Goal: Transaction & Acquisition: Register for event/course

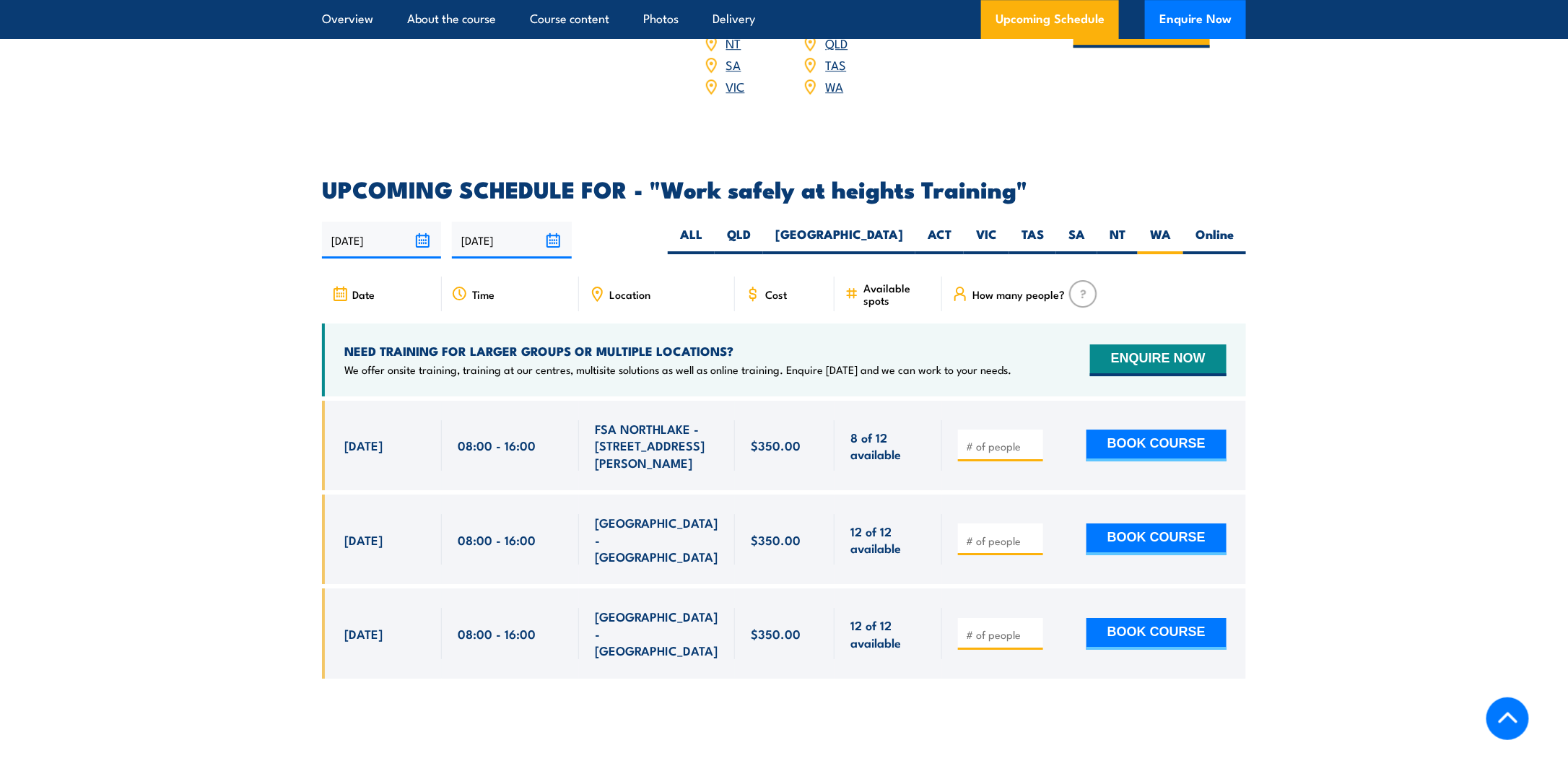
scroll to position [2153, 0]
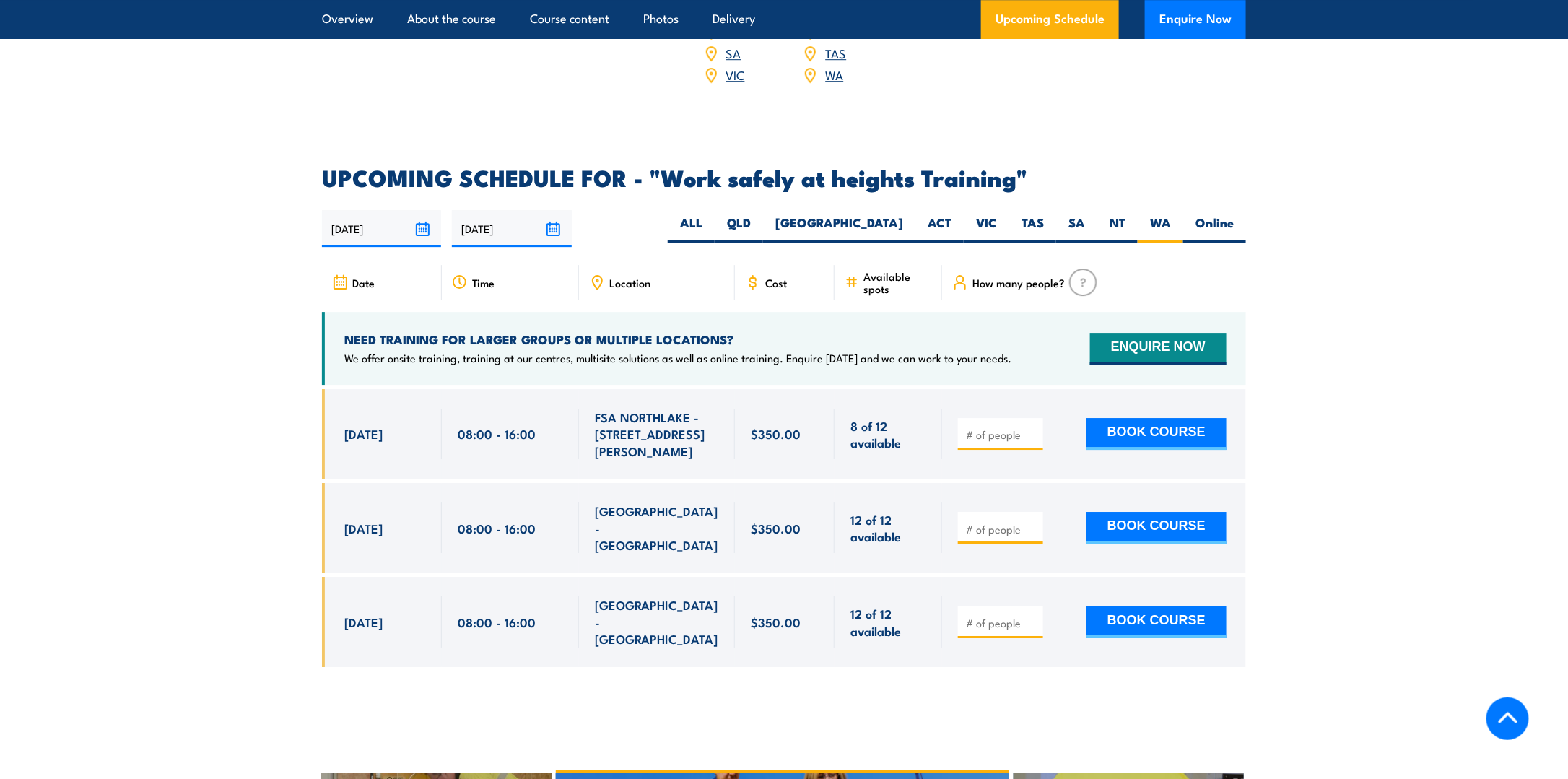
click at [162, 523] on section "UPCOMING SCHEDULE FOR - "Work safely at heights Training" 02/09/2025 01/03/2026" at bounding box center [784, 428] width 1568 height 522
click at [994, 616] on input "number" at bounding box center [1002, 623] width 72 height 14
type input "1"
click at [1032, 616] on input "1" at bounding box center [1002, 623] width 72 height 14
click at [1106, 607] on button "BOOK COURSE" at bounding box center [1157, 622] width 140 height 31
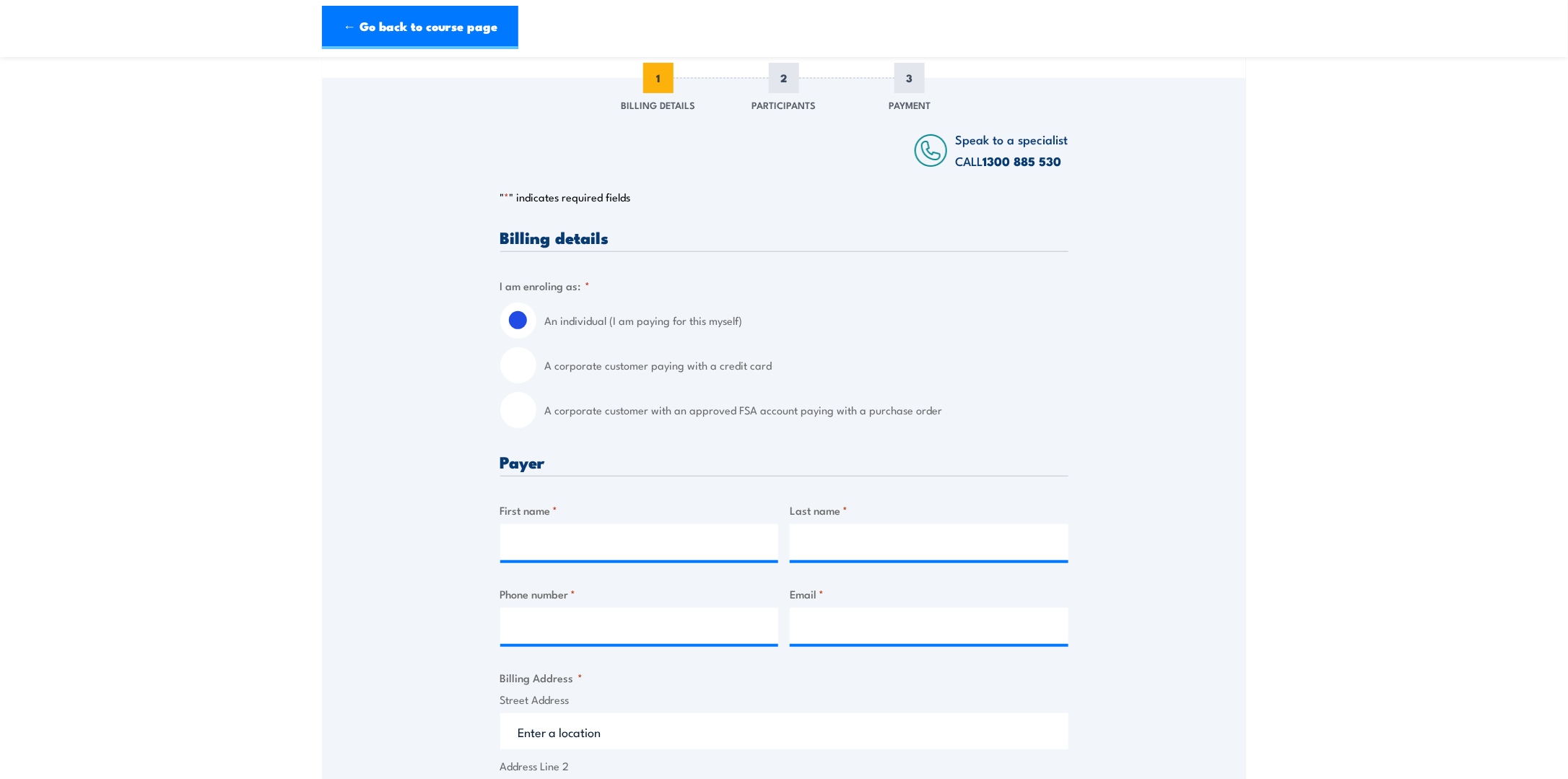
scroll to position [216, 0]
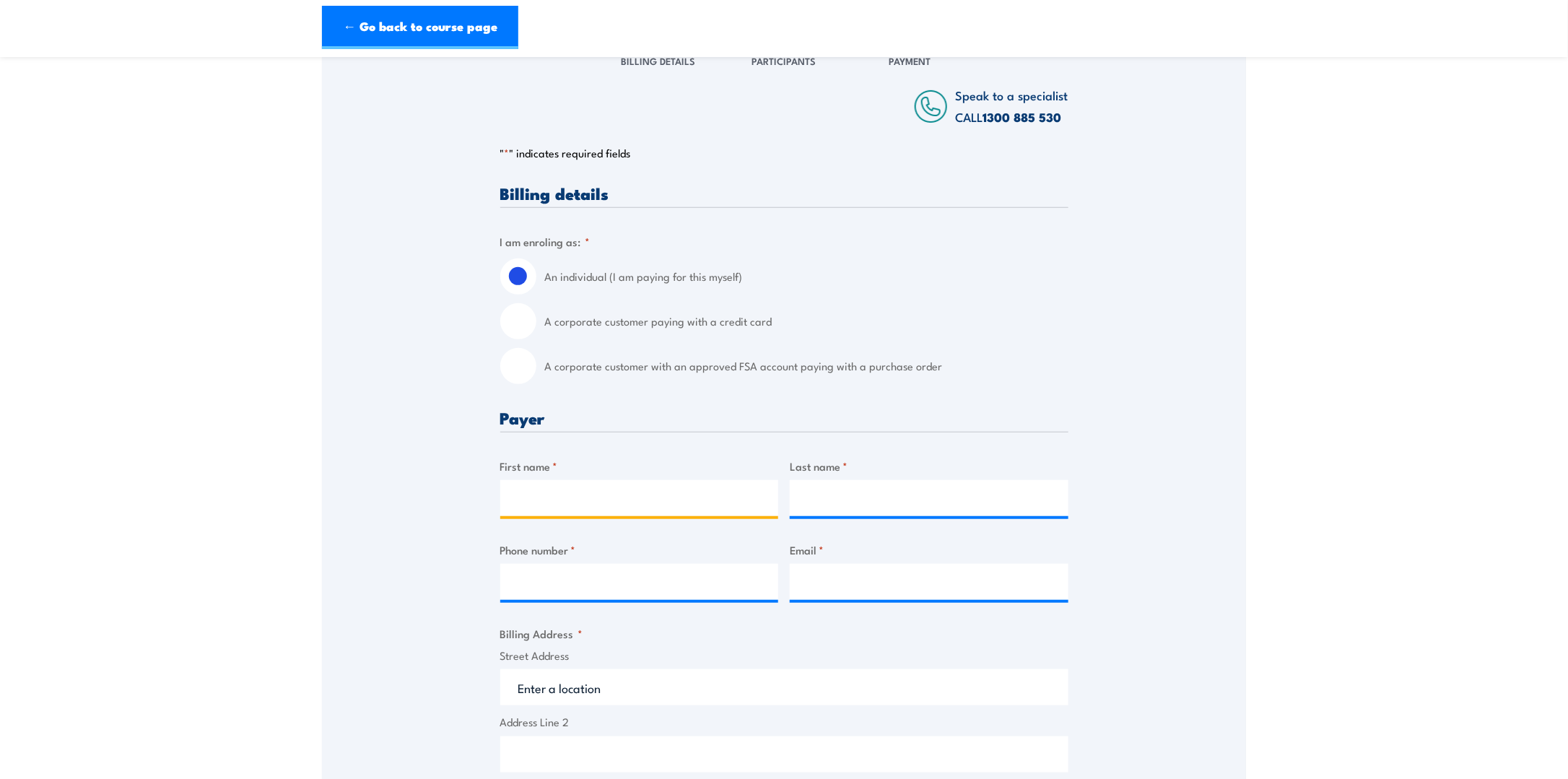
click at [681, 511] on input "First name *" at bounding box center [640, 498] width 279 height 36
type input "Raven Cruz"
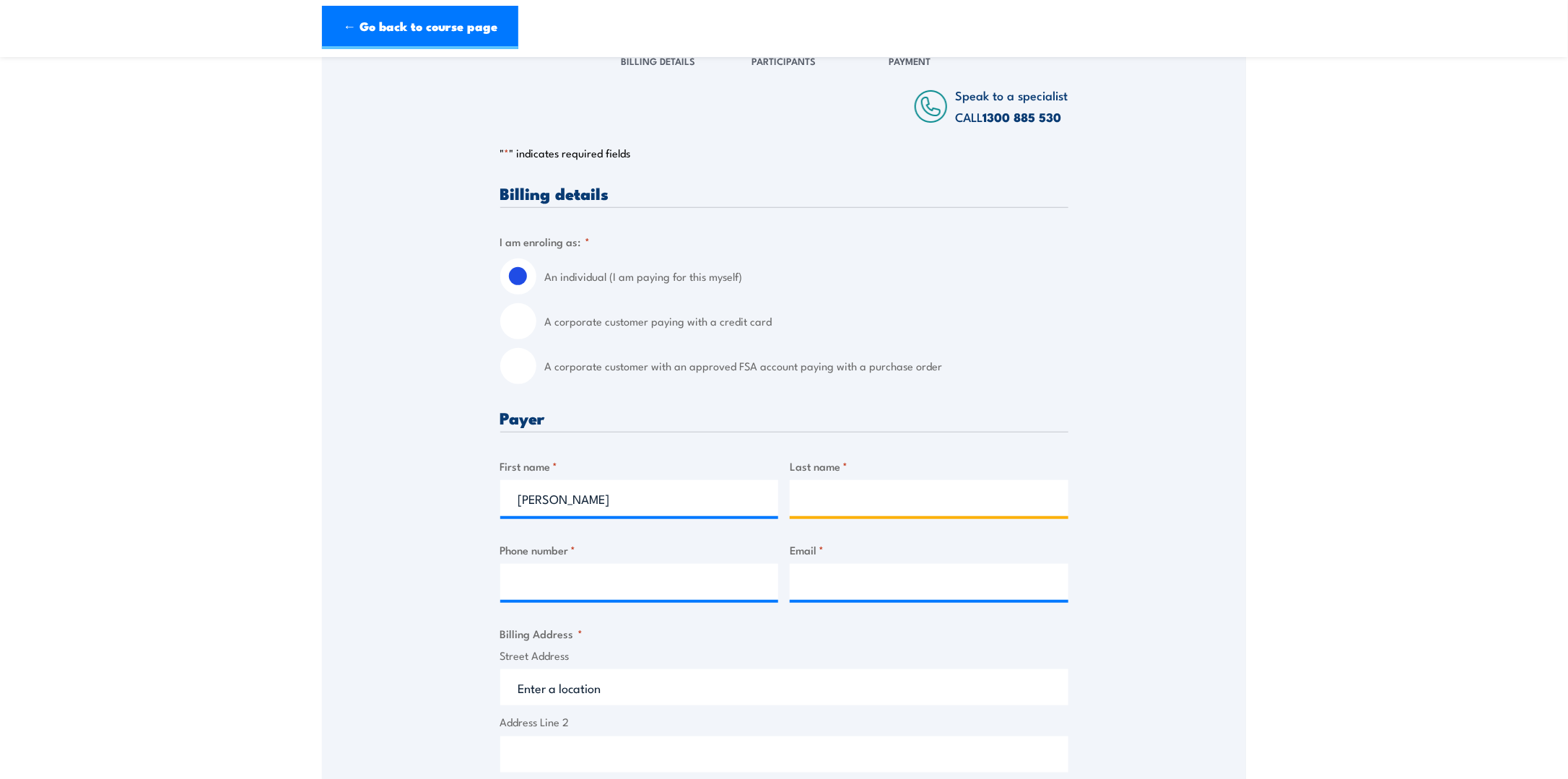
type input "Raven Cruz"
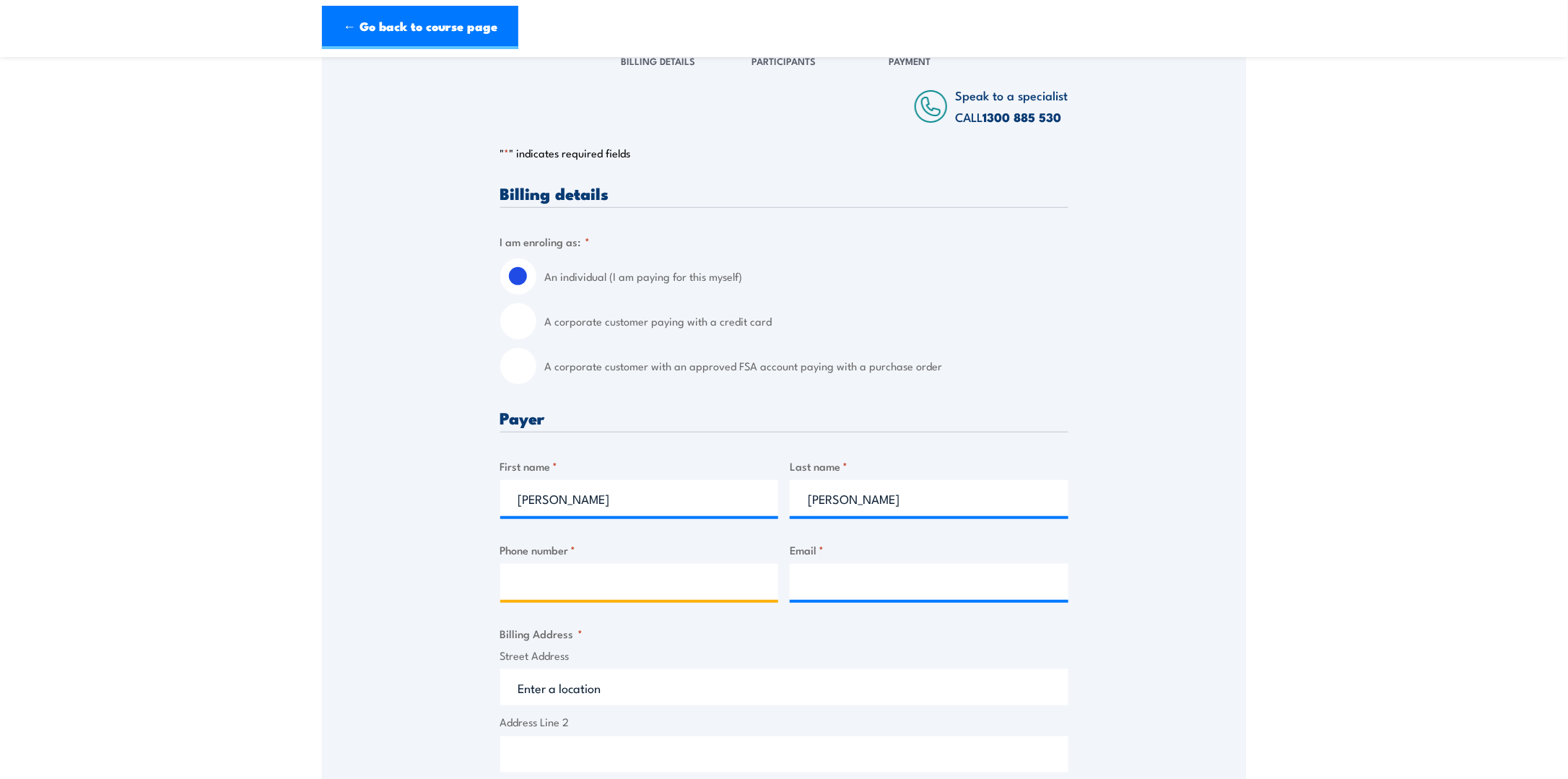
type input "0283324115"
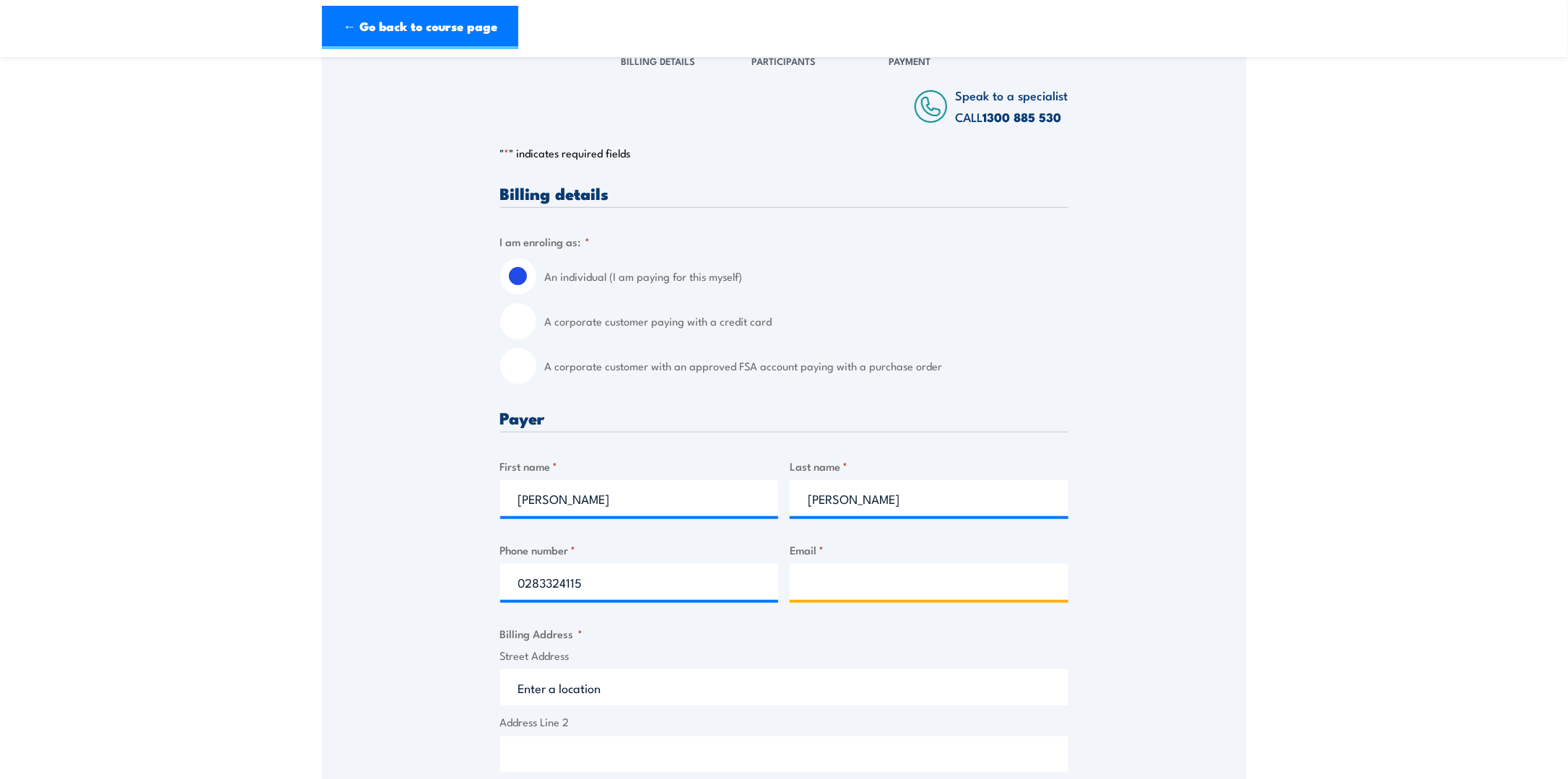
type input "ravencruz@built.com.au"
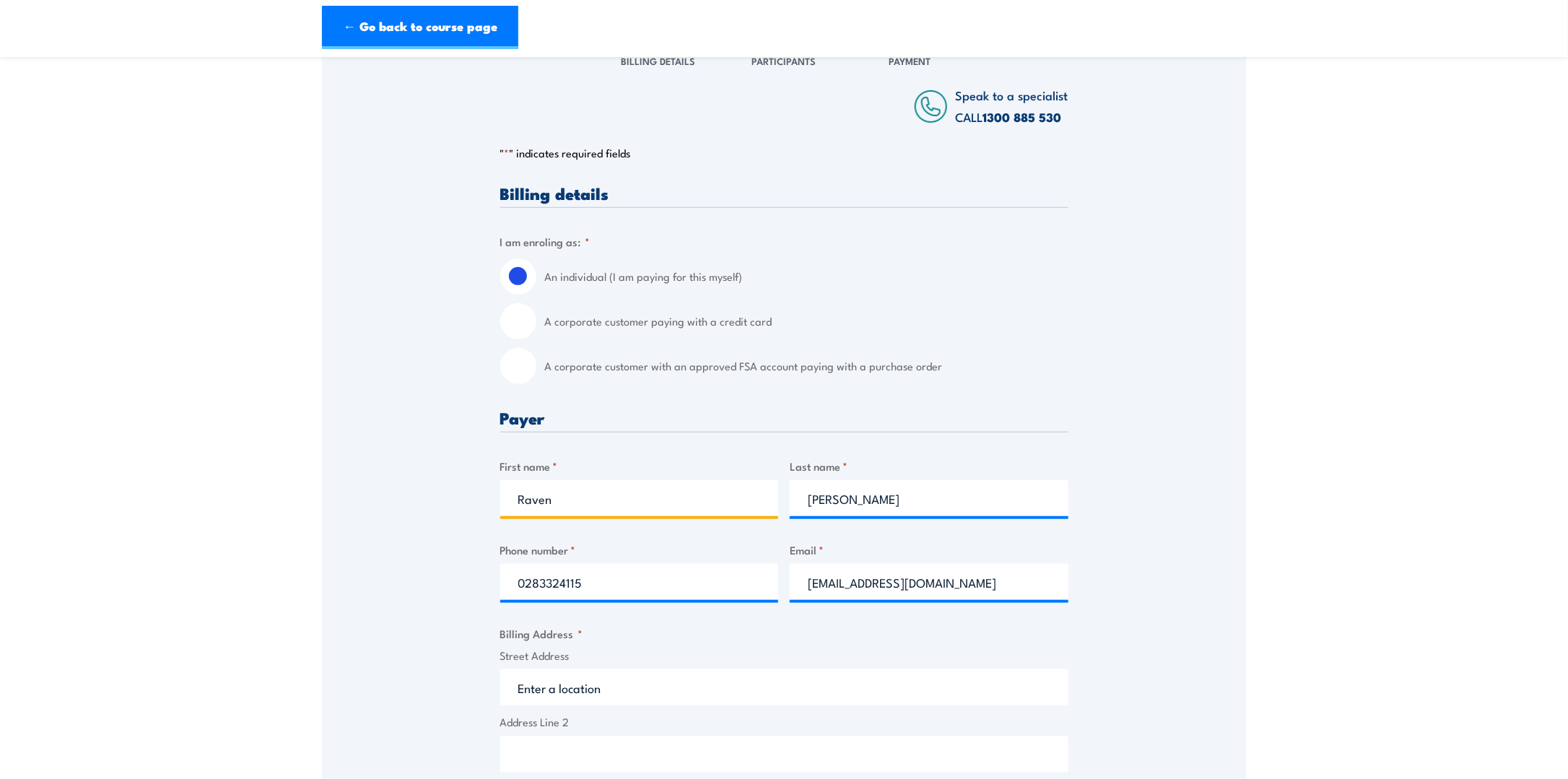
type input "Raven"
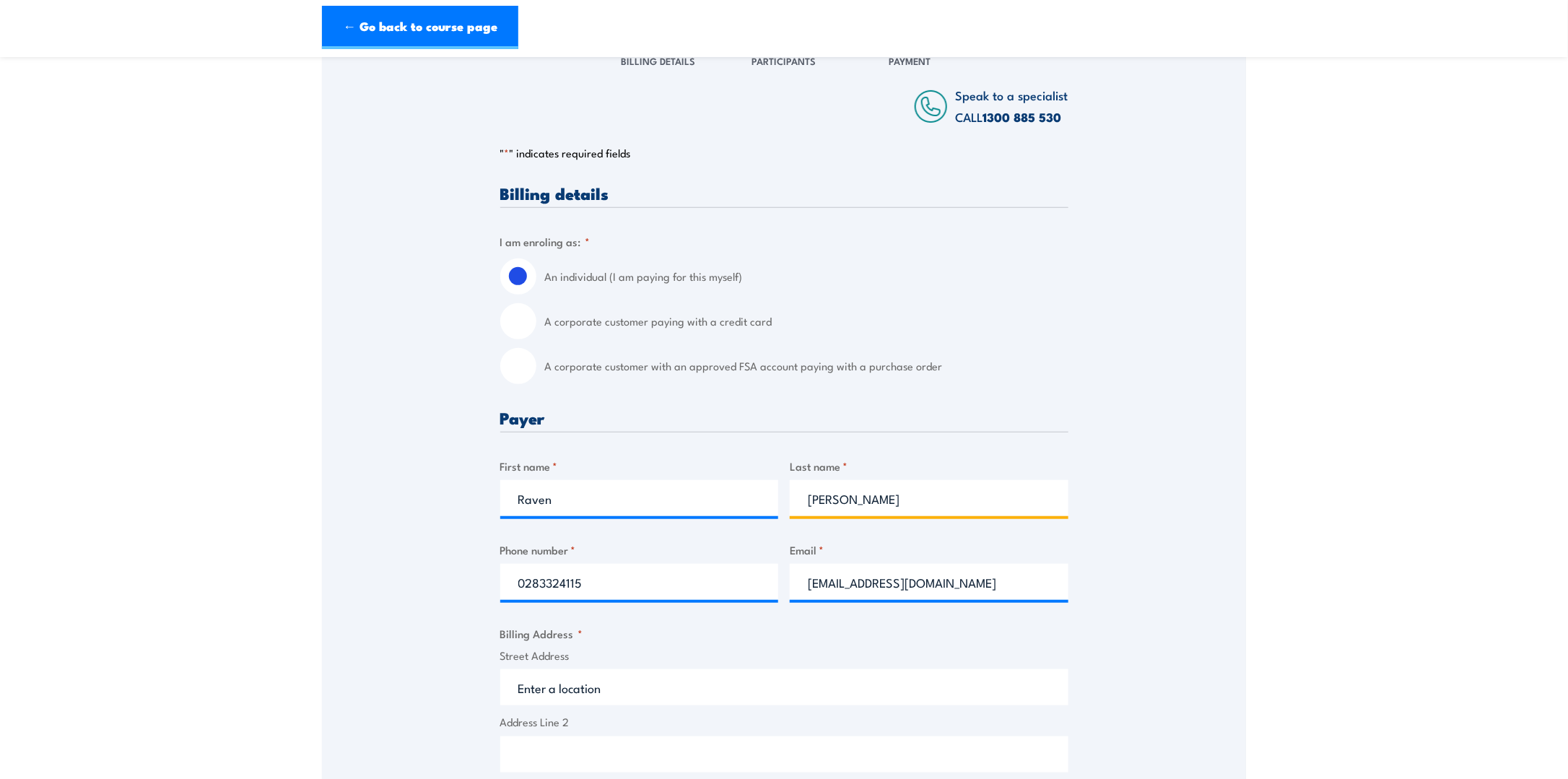
drag, startPoint x: 845, startPoint y: 497, endPoint x: 791, endPoint y: 501, distance: 54.1
click at [791, 501] on input "Raven Cruz" at bounding box center [929, 498] width 279 height 36
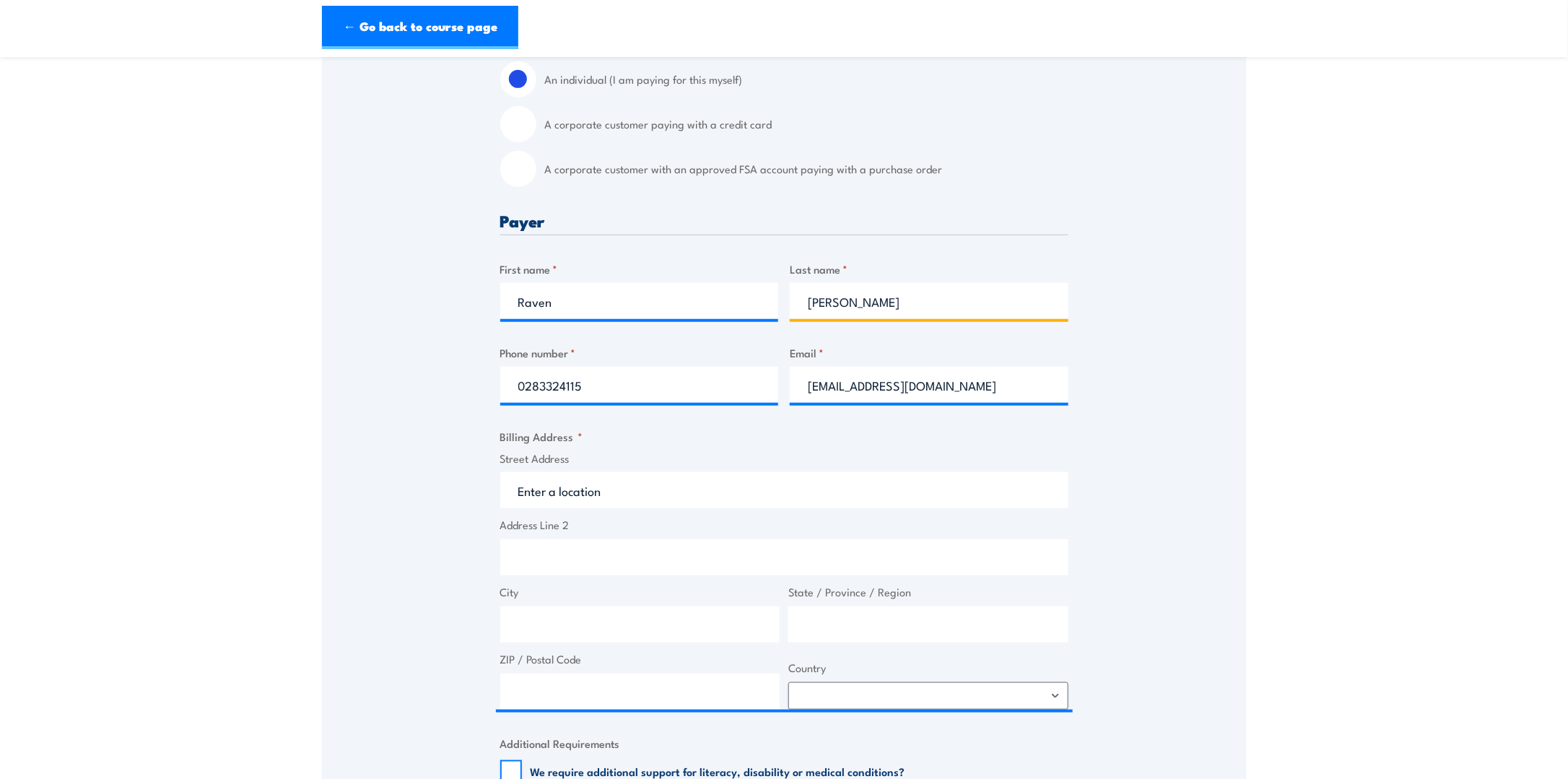
scroll to position [434, 0]
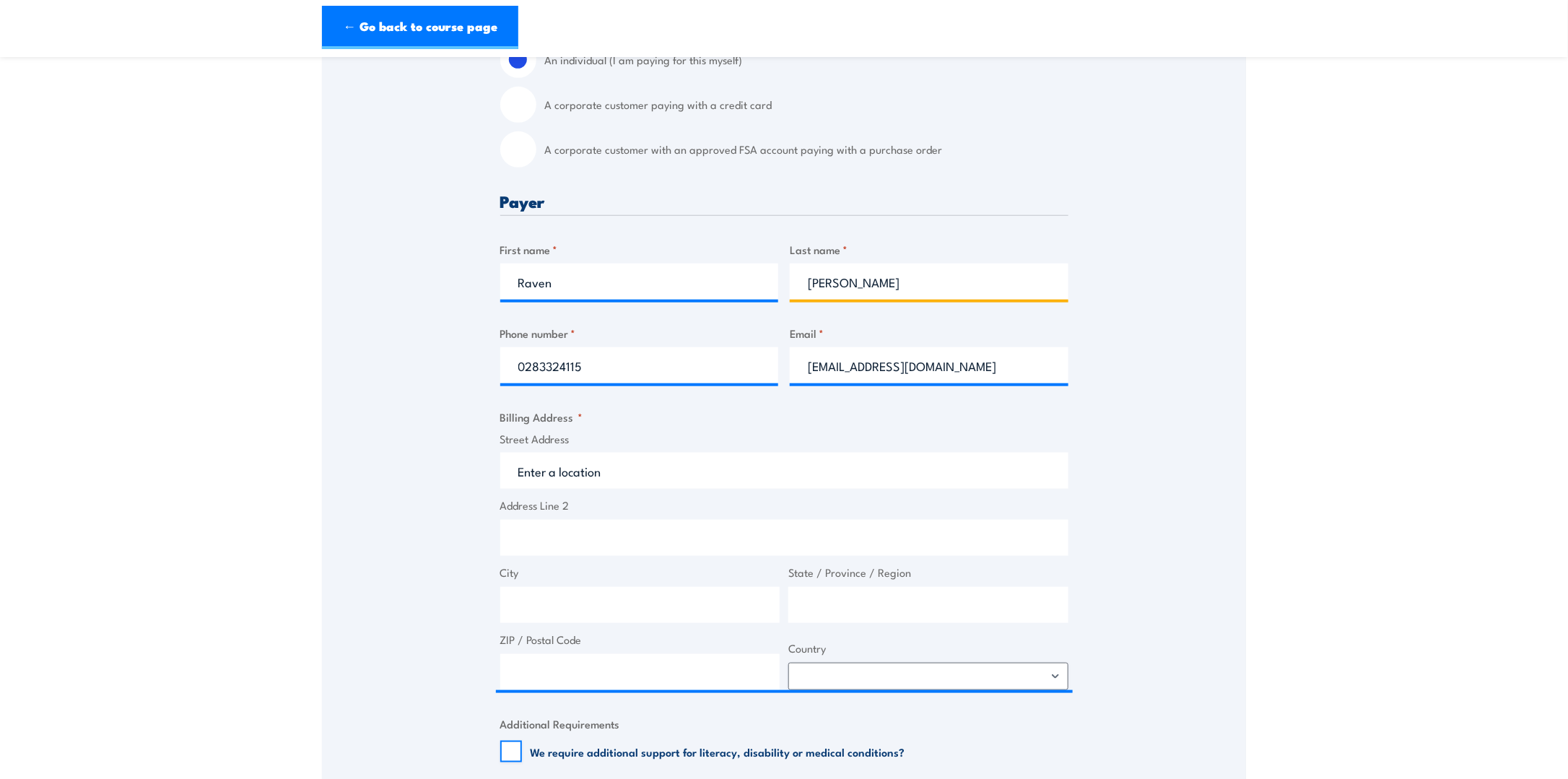
type input "Cruz"
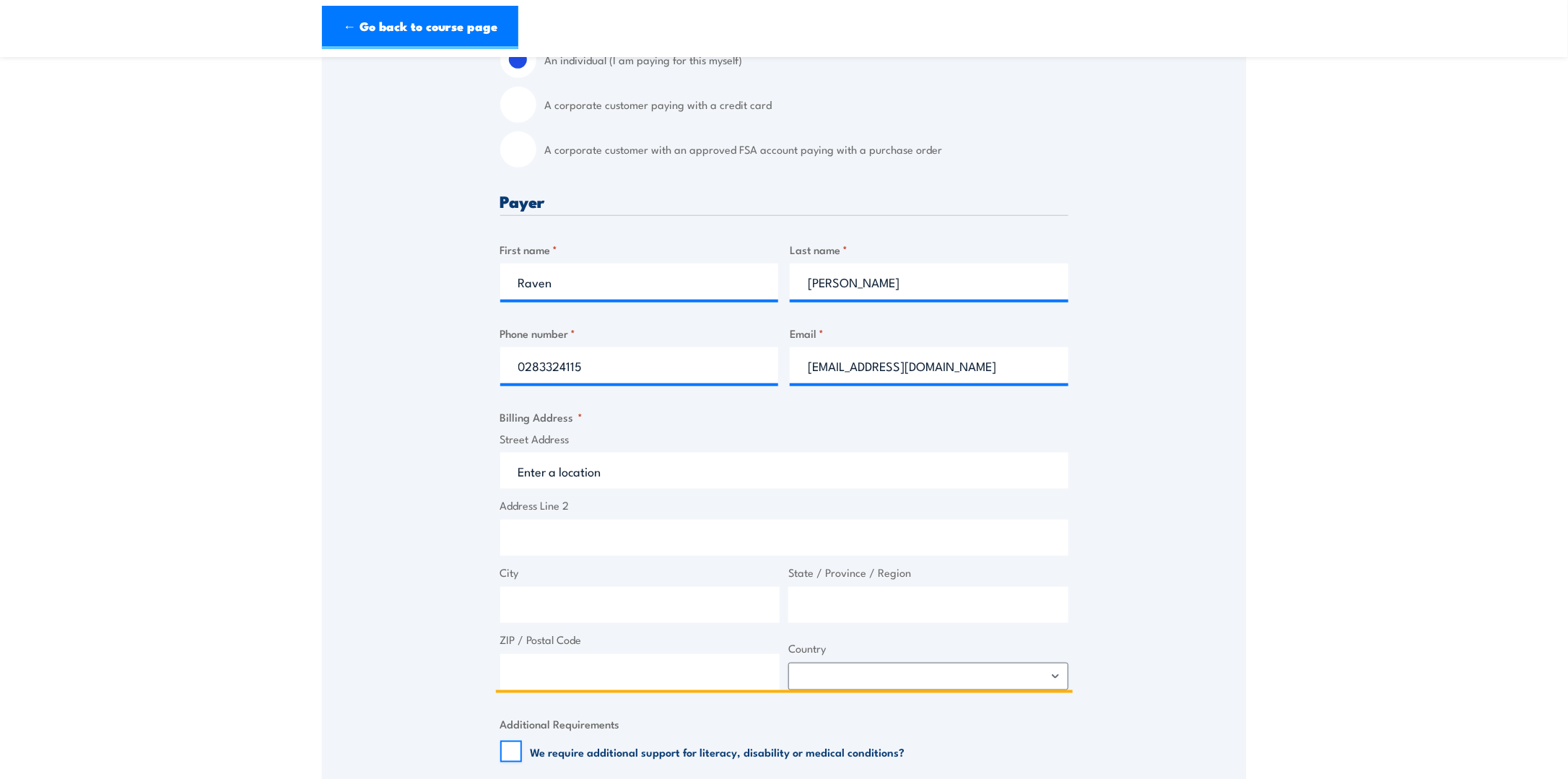
click at [677, 468] on input "Street Address" at bounding box center [784, 471] width 568 height 36
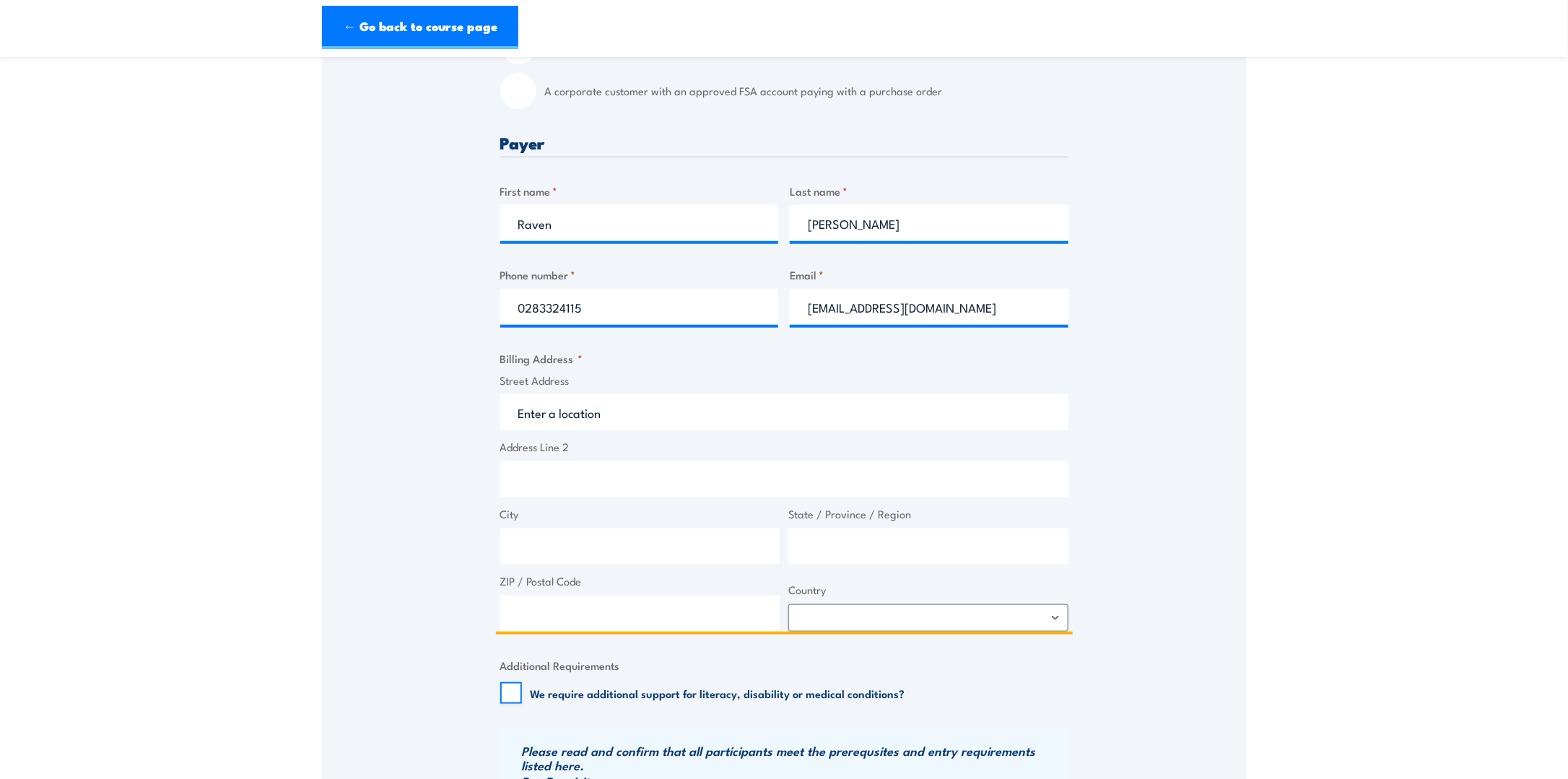
scroll to position [505, 0]
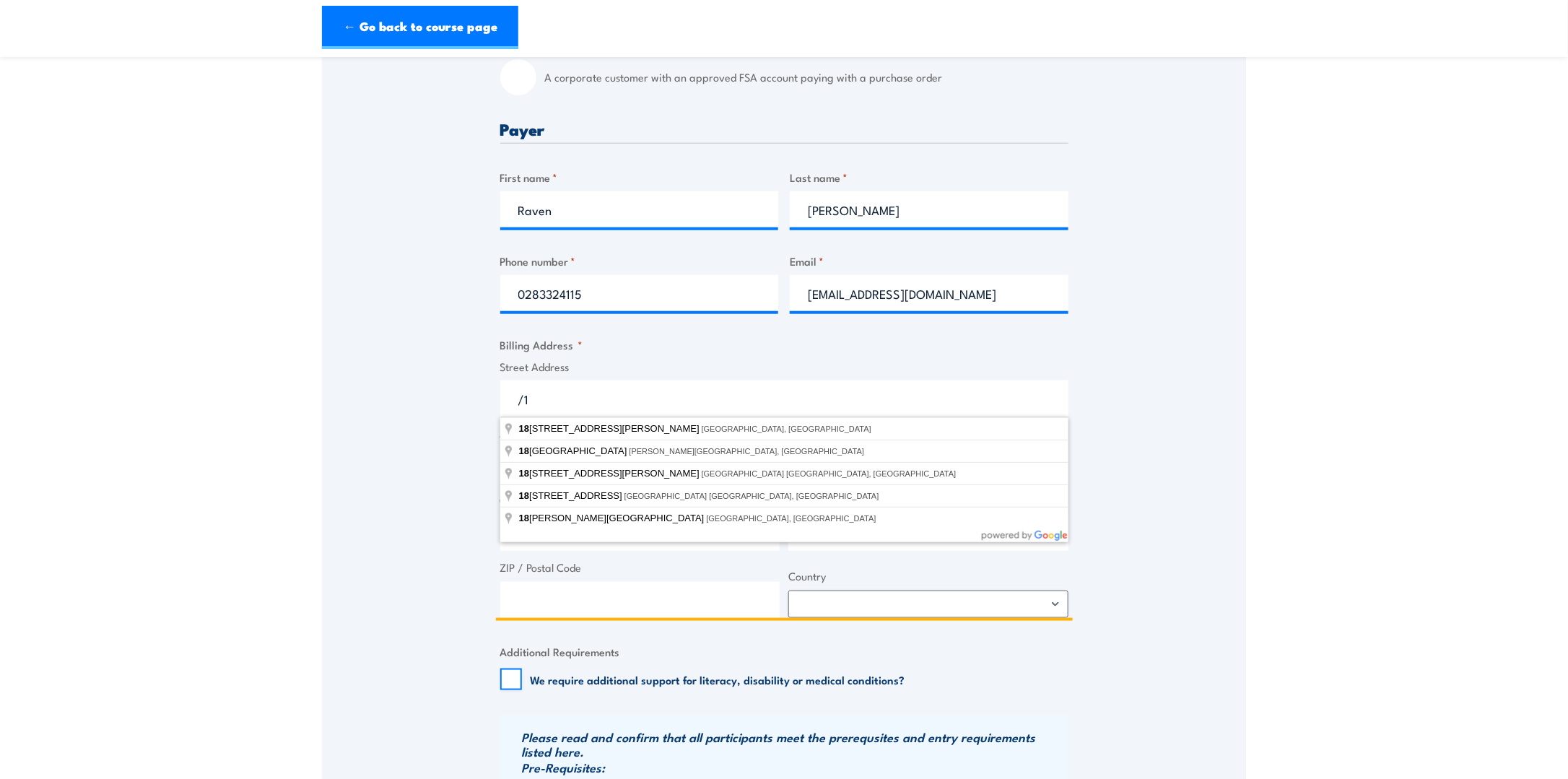
type input "/"
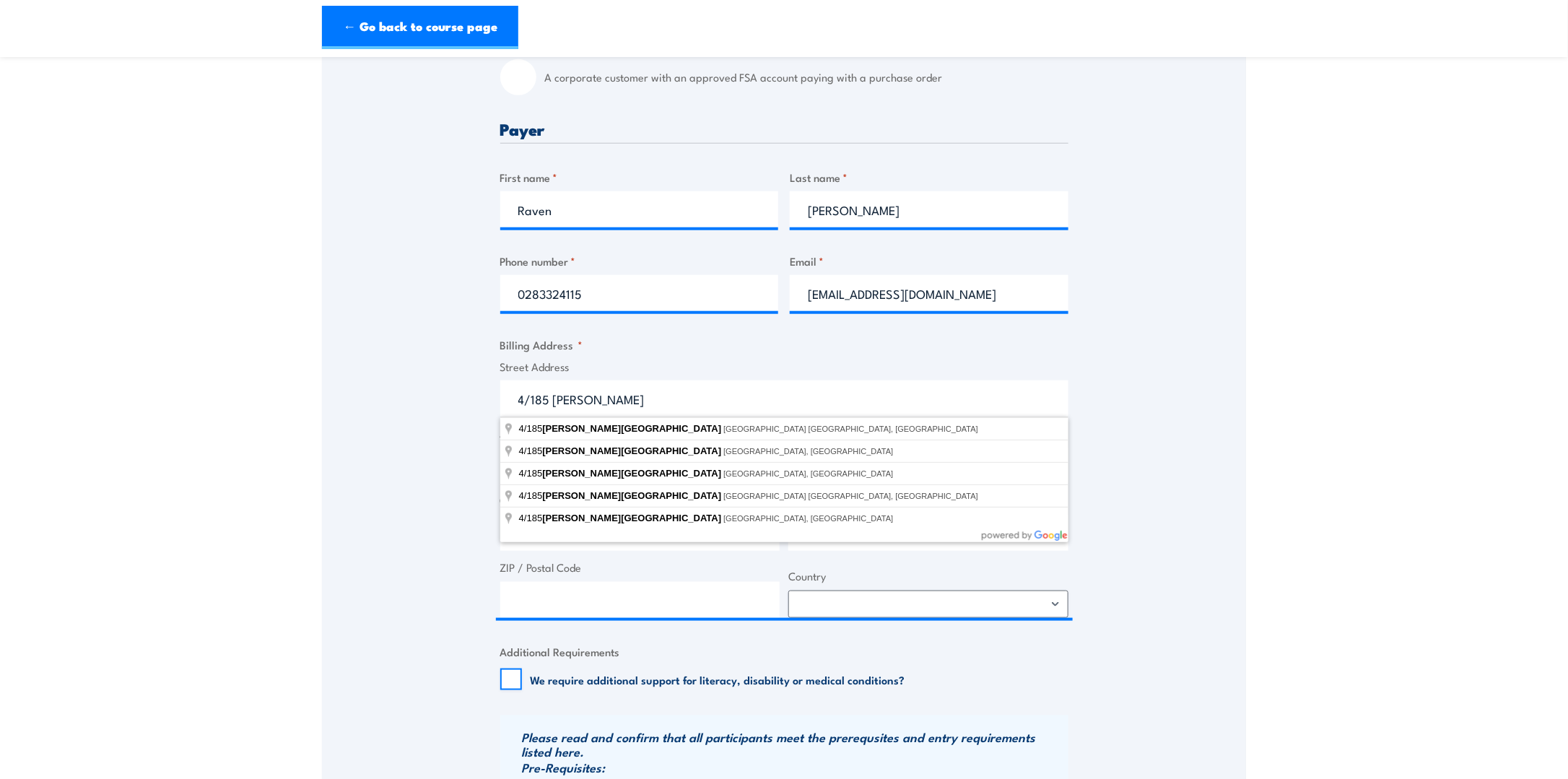
type input "4/185 Clarence Street, Sydney NSW, Australia"
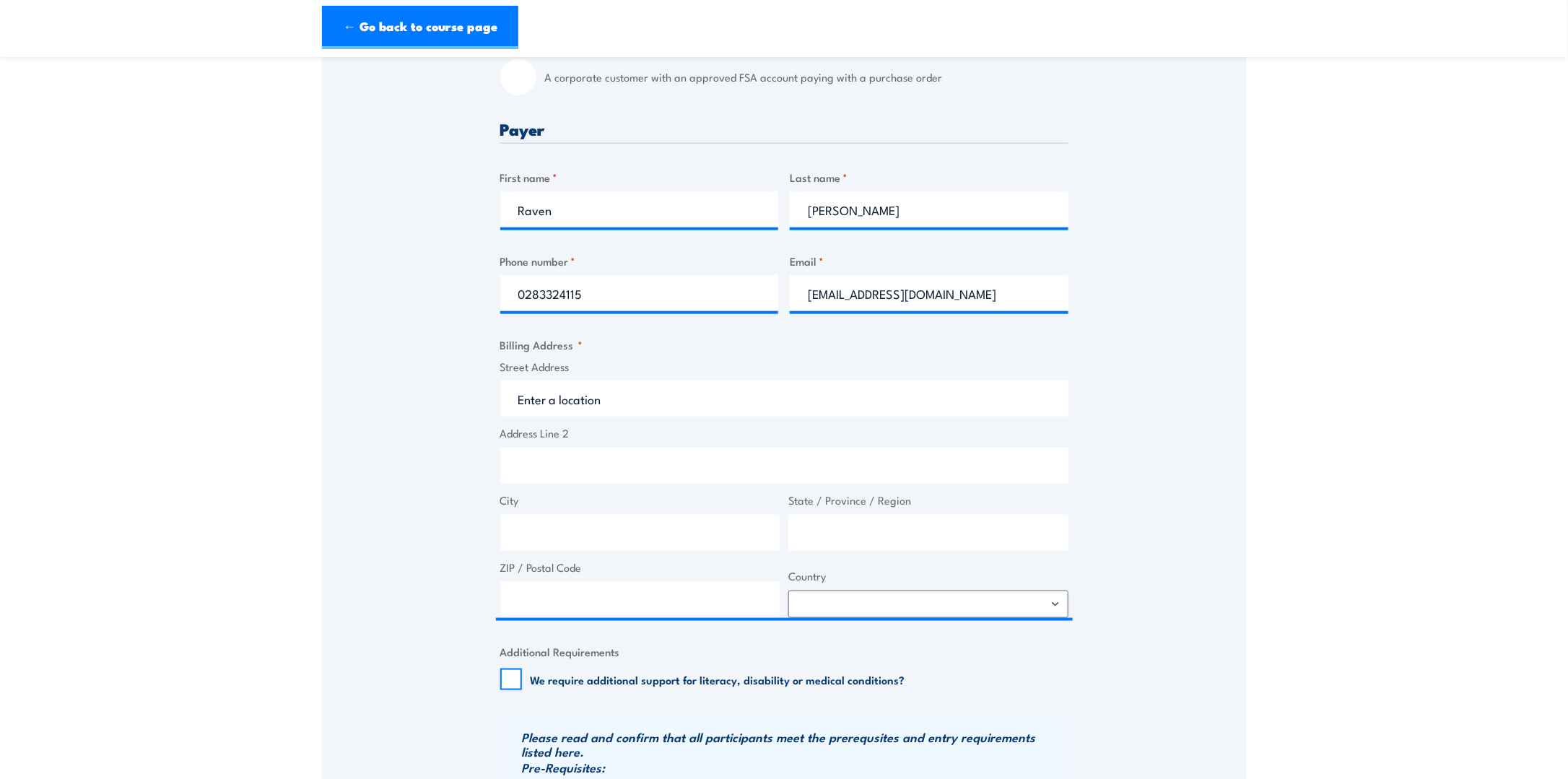
type input "185 Clarence St"
type input "Sydney"
type input "New South Wales"
type input "2000"
select select "Australia"
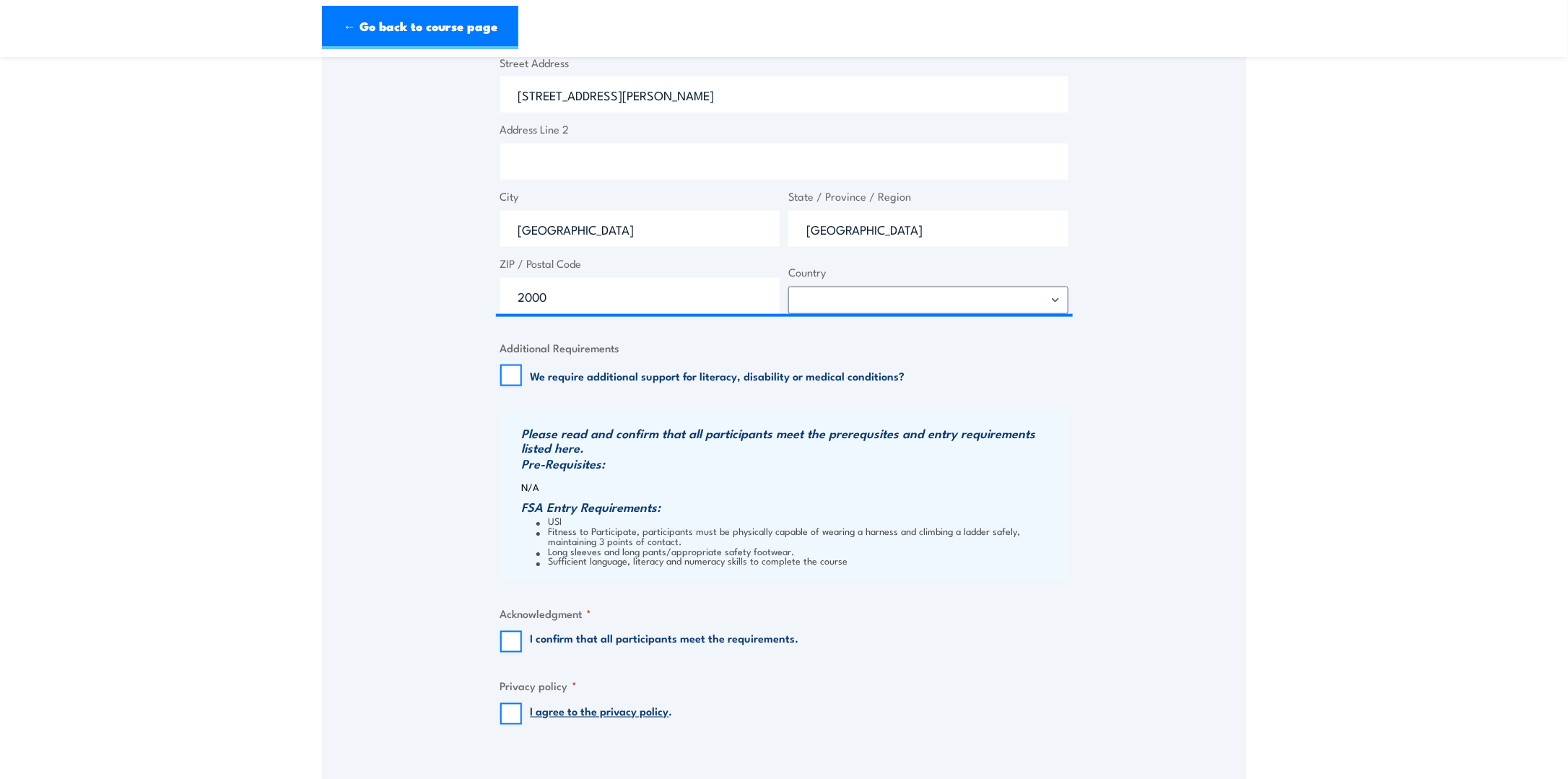
scroll to position [866, 0]
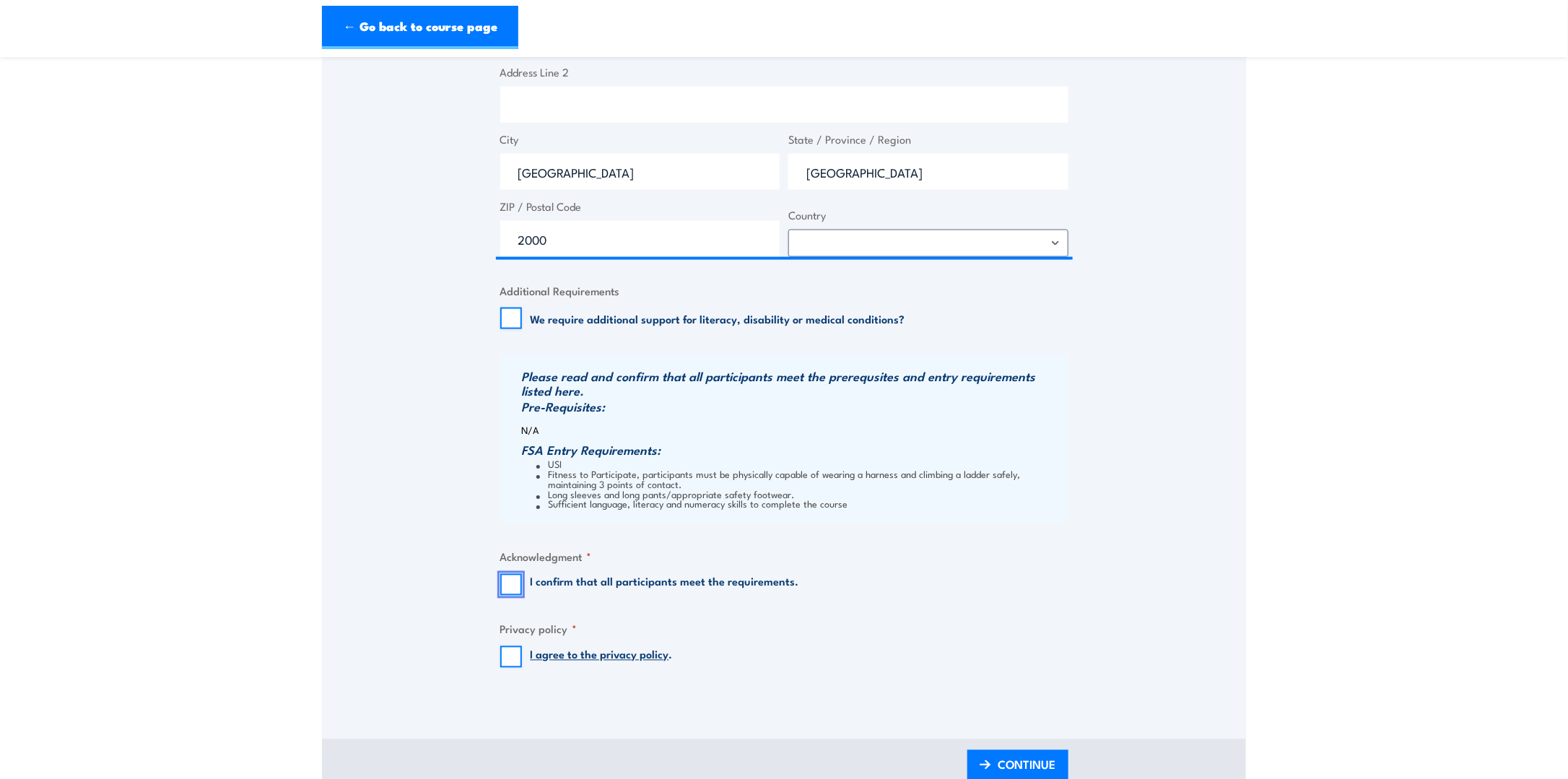
click at [504, 585] on input "I confirm that all participants meet the requirements." at bounding box center [511, 585] width 22 height 22
checkbox input "true"
click at [515, 659] on input "I agree to the privacy policy ." at bounding box center [511, 657] width 22 height 22
checkbox input "true"
click at [1037, 756] on span "CONTINUE" at bounding box center [1027, 765] width 57 height 39
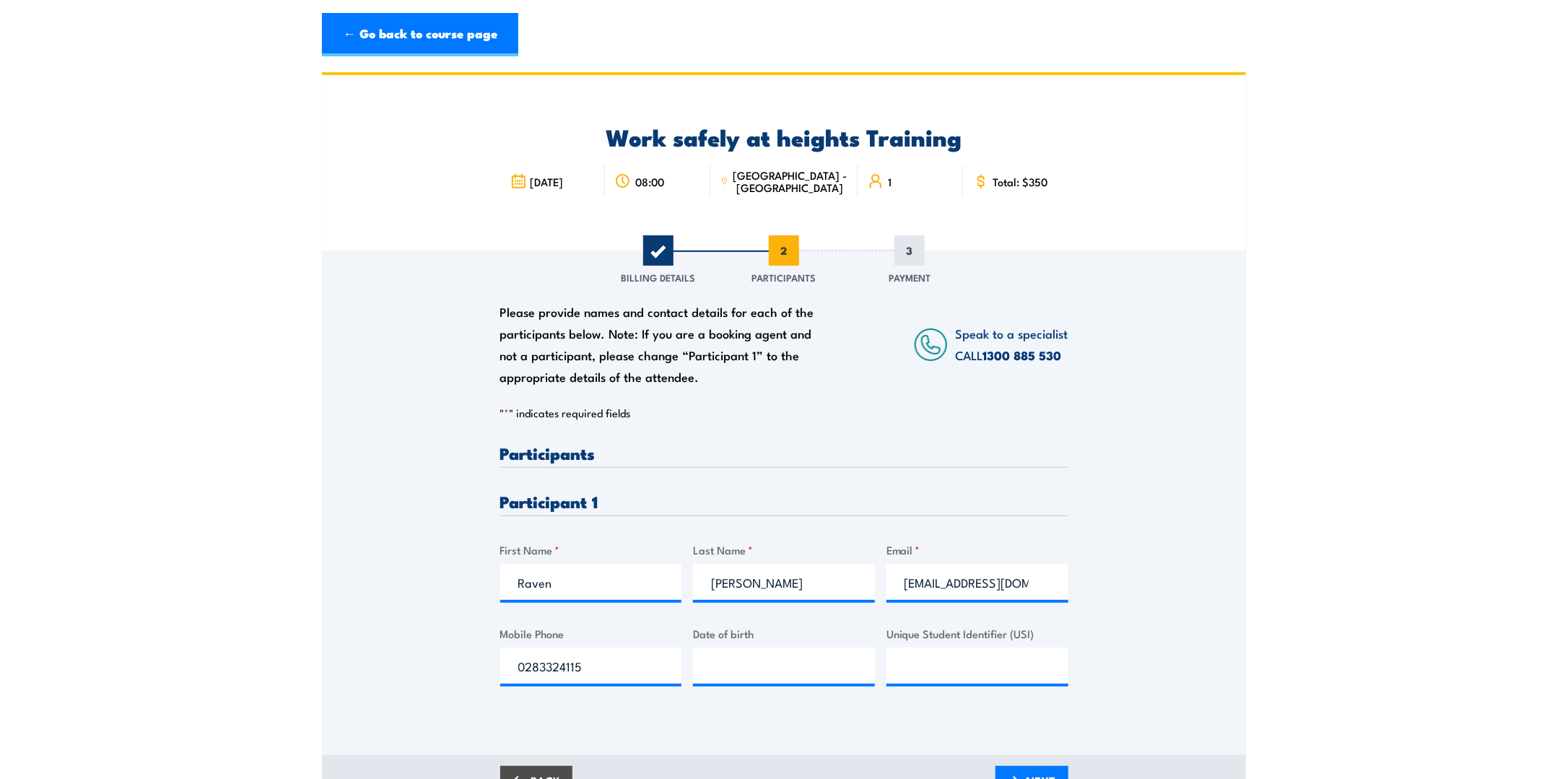
scroll to position [216, 0]
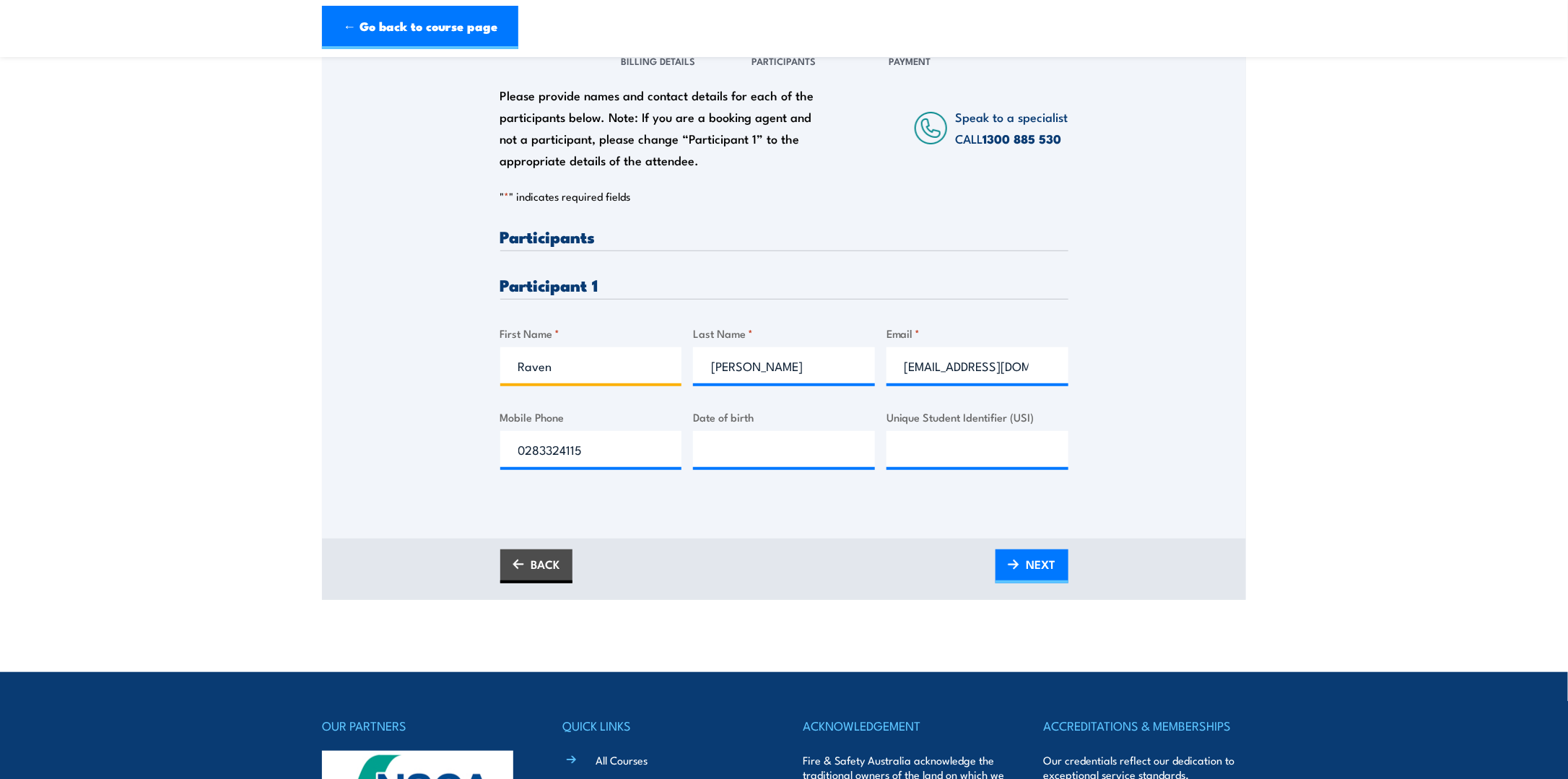
drag, startPoint x: 572, startPoint y: 365, endPoint x: 433, endPoint y: 348, distance: 140.0
click at [436, 349] on div "Please provide names and contact details for each of the participants below. No…" at bounding box center [784, 266] width 924 height 464
click at [433, 348] on div "Please provide names and contact details for each of the participants below. No…" at bounding box center [784, 266] width 924 height 464
drag, startPoint x: 555, startPoint y: 371, endPoint x: 481, endPoint y: 364, distance: 74.3
click at [481, 364] on div "Please provide names and contact details for each of the participants below. No…" at bounding box center [784, 266] width 924 height 464
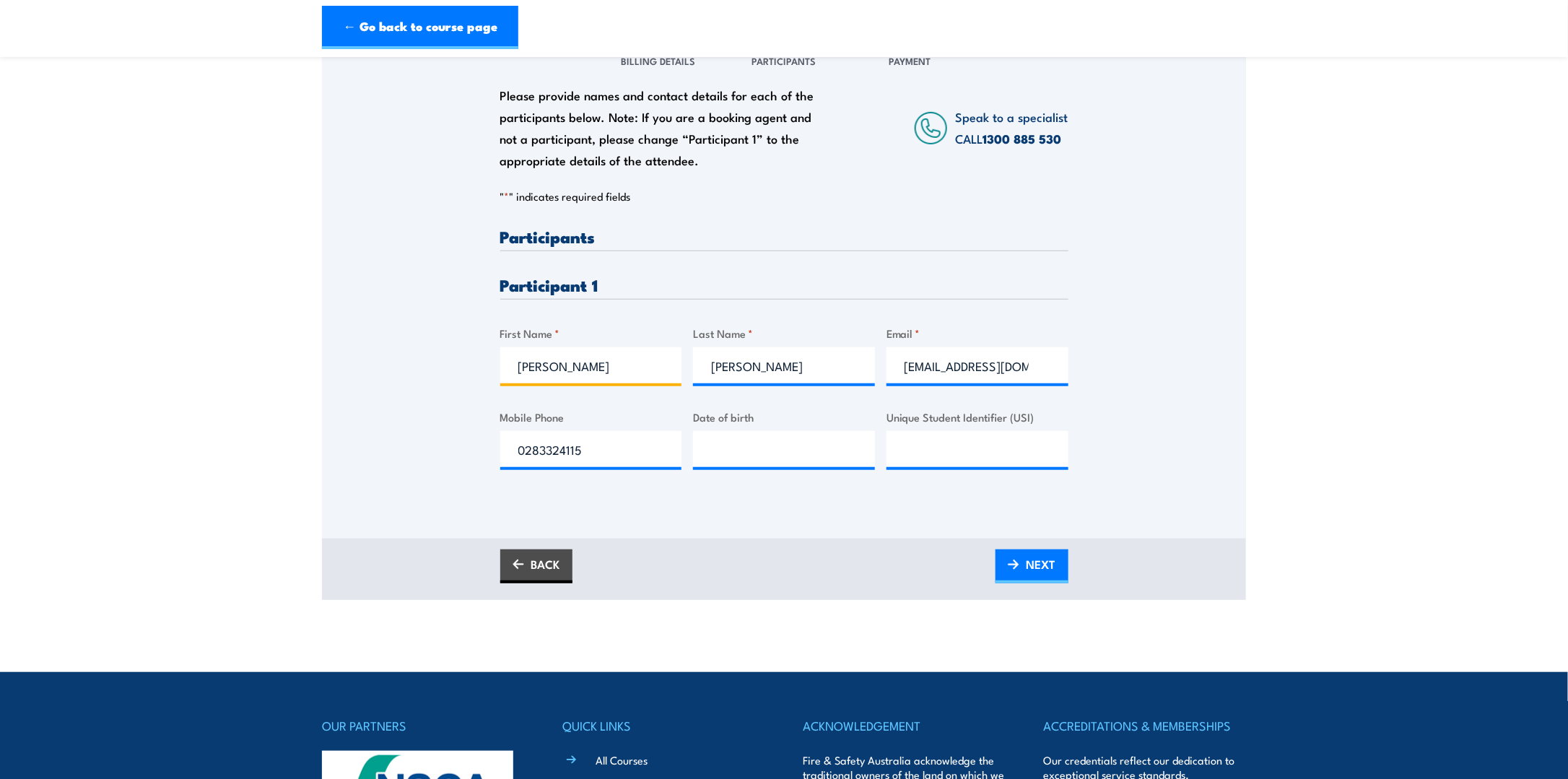
type input "Joel"
type input "Beard"
paste input "Joelbeard"
drag, startPoint x: 924, startPoint y: 367, endPoint x: 888, endPoint y: 422, distance: 65.7
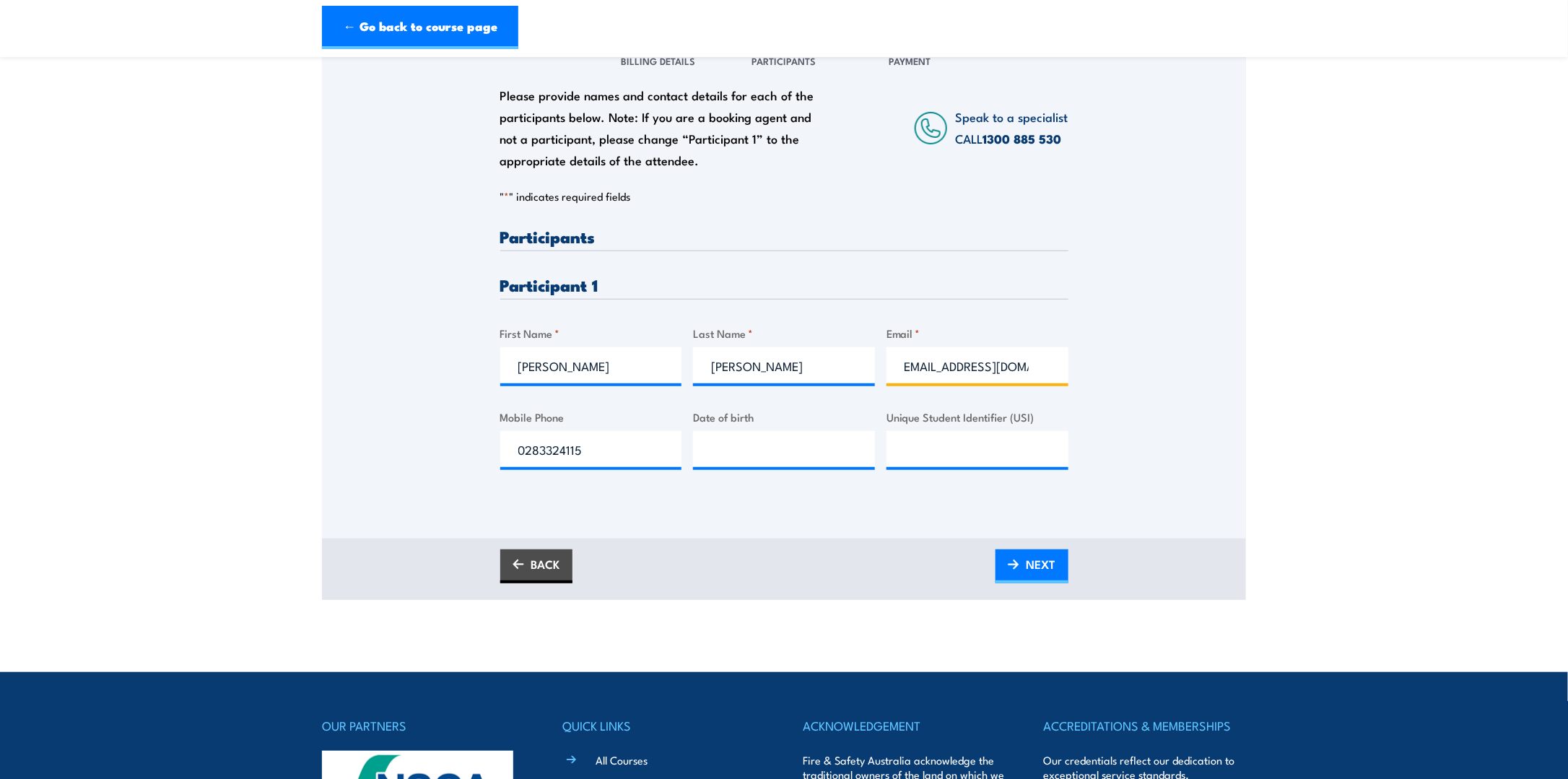
click at [1084, 373] on div "Please provide names and contact details for each of the participants below. No…" at bounding box center [784, 266] width 924 height 464
type input "Joelbeard@built.com.au"
drag, startPoint x: 610, startPoint y: 451, endPoint x: 452, endPoint y: 452, distance: 158.0
click at [452, 452] on div "Please provide names and contact details for each of the participants below. No…" at bounding box center [784, 266] width 924 height 464
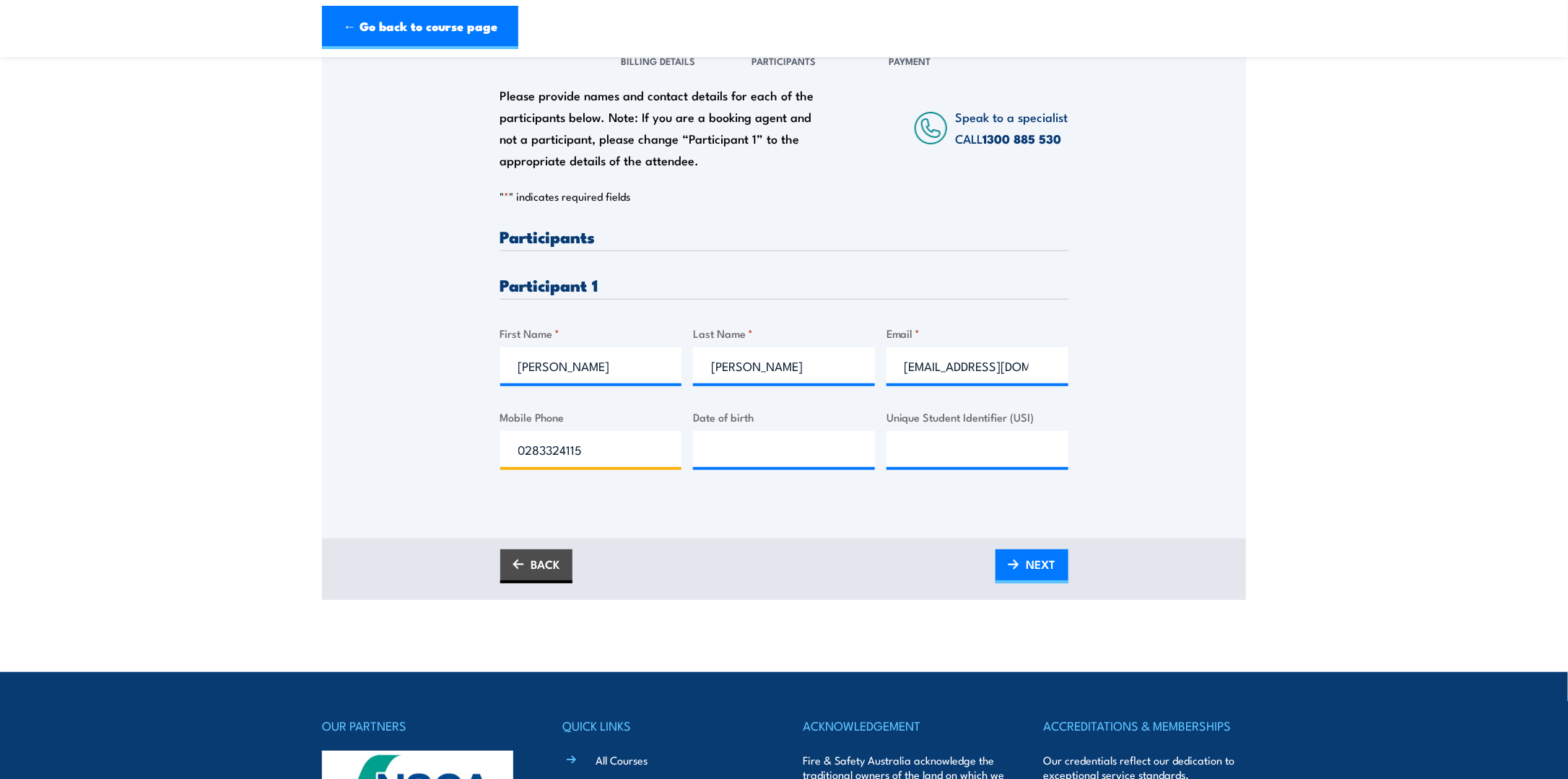
paste input "400437587"
type input "0400437587"
type input "__/__/____"
click at [1035, 570] on span "NEXT" at bounding box center [1042, 564] width 30 height 39
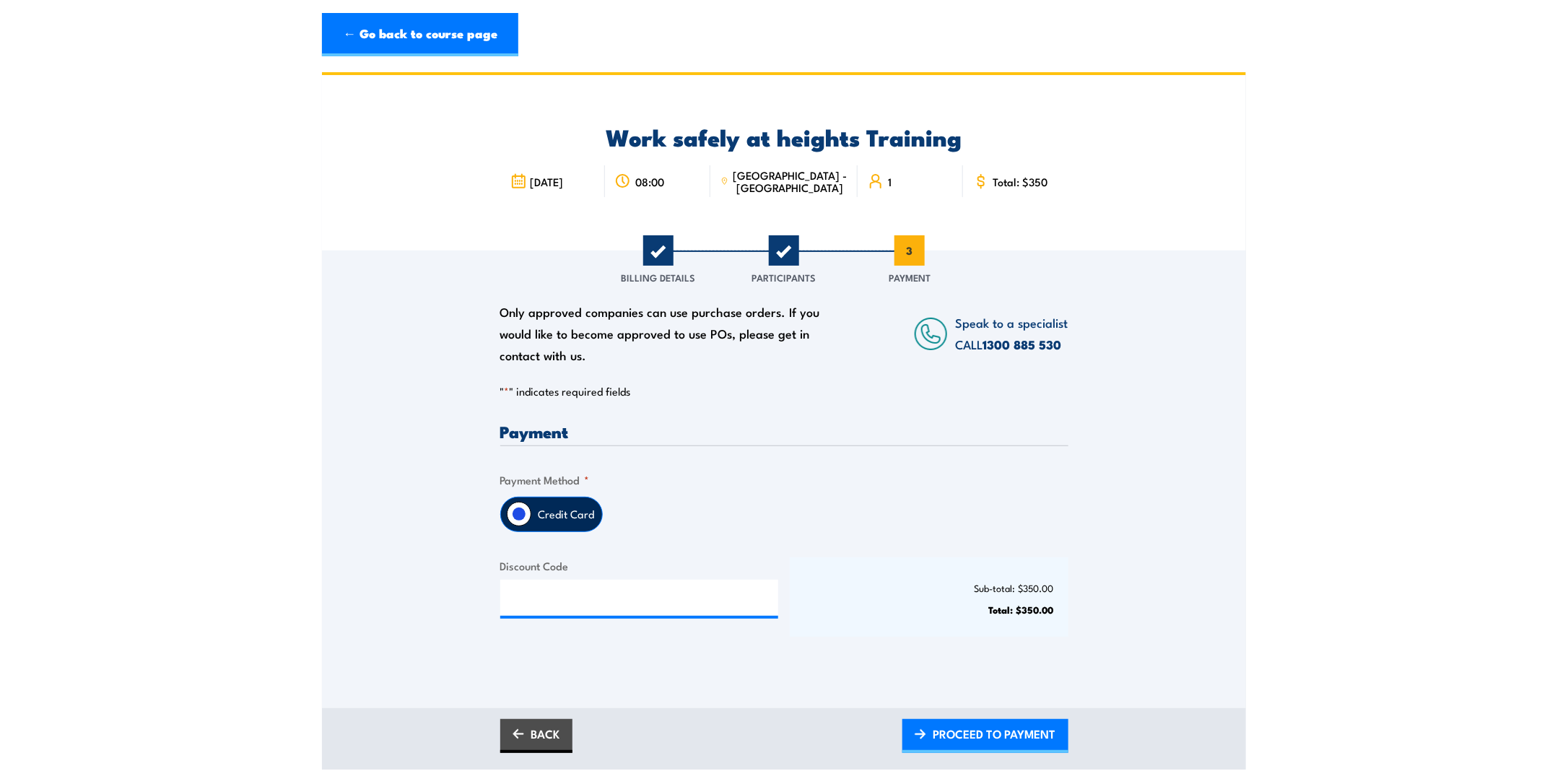
click at [1382, 441] on section "Work safely at heights Training 4 November 2025 1 "" at bounding box center [784, 421] width 1568 height 698
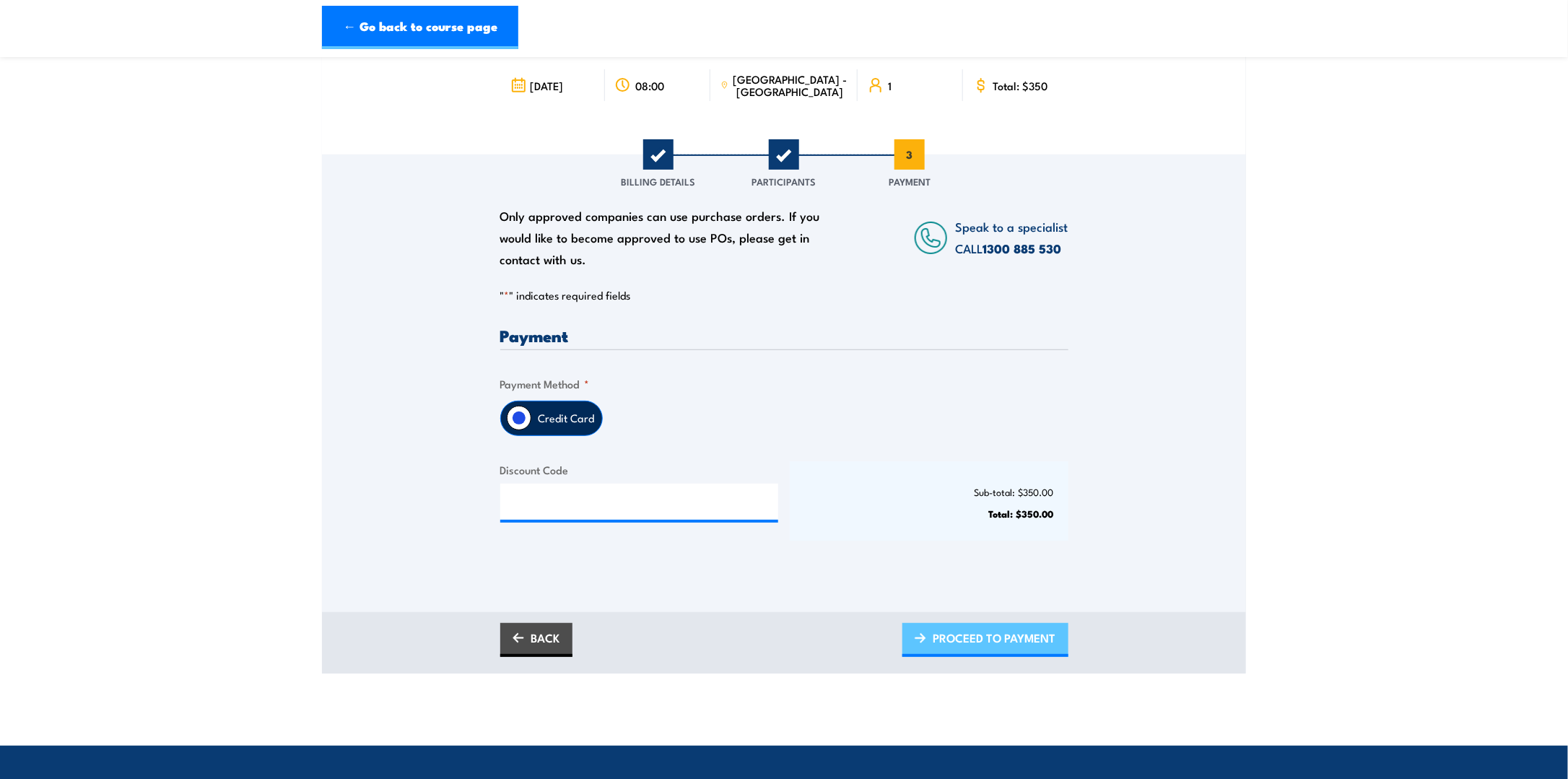
scroll to position [145, 0]
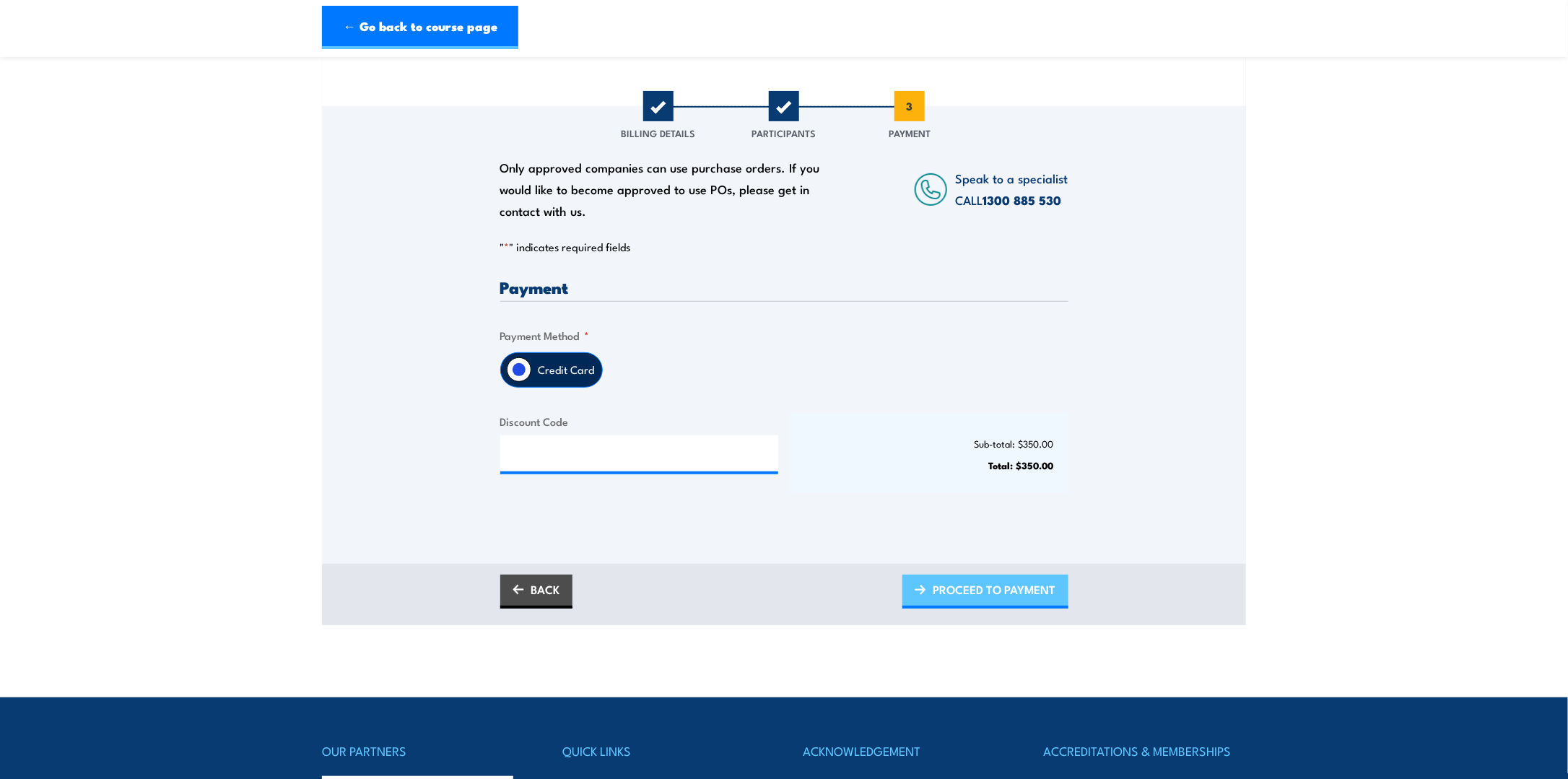
click at [998, 593] on span "PROCEED TO PAYMENT" at bounding box center [995, 589] width 123 height 39
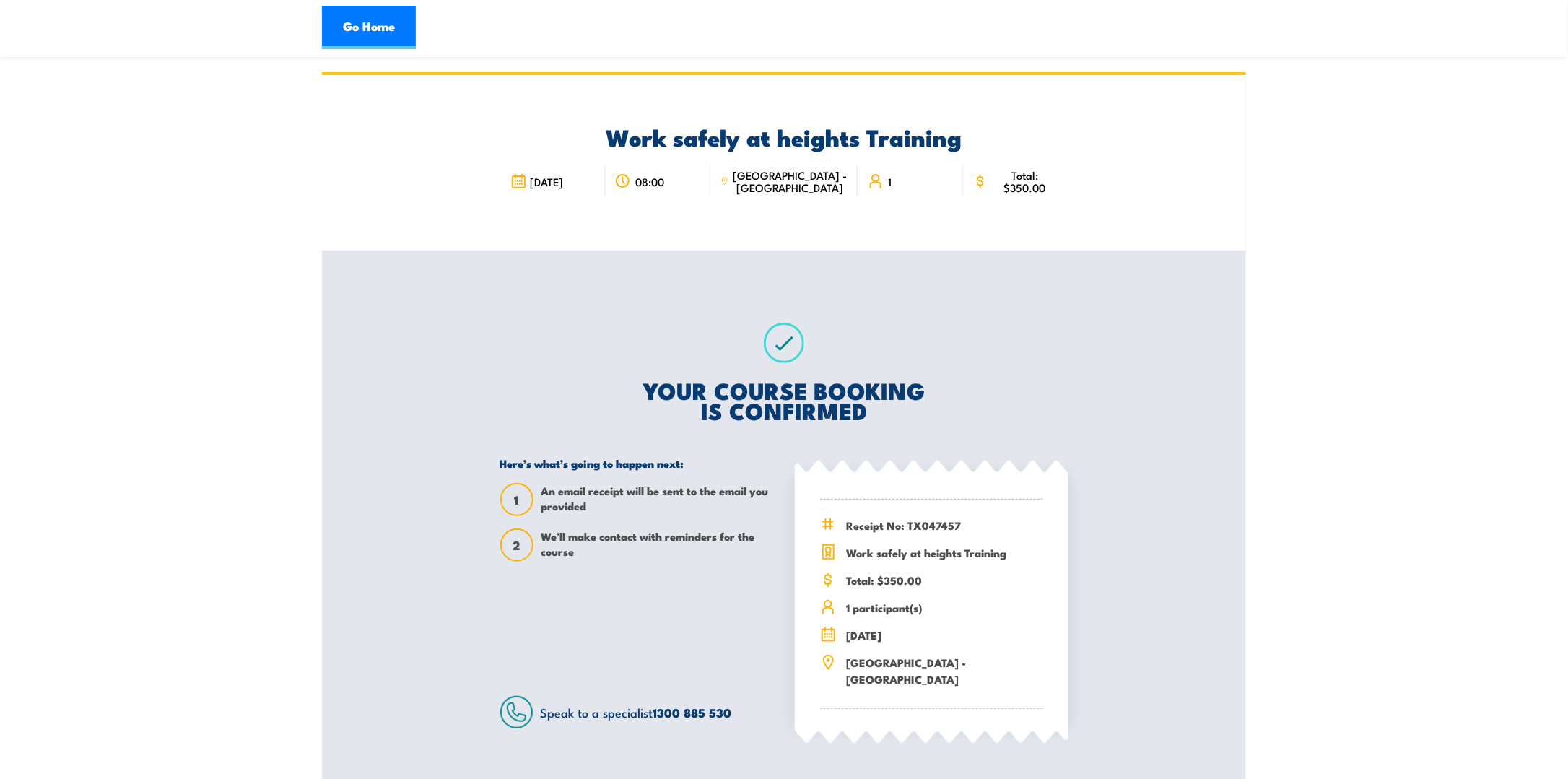
scroll to position [145, 0]
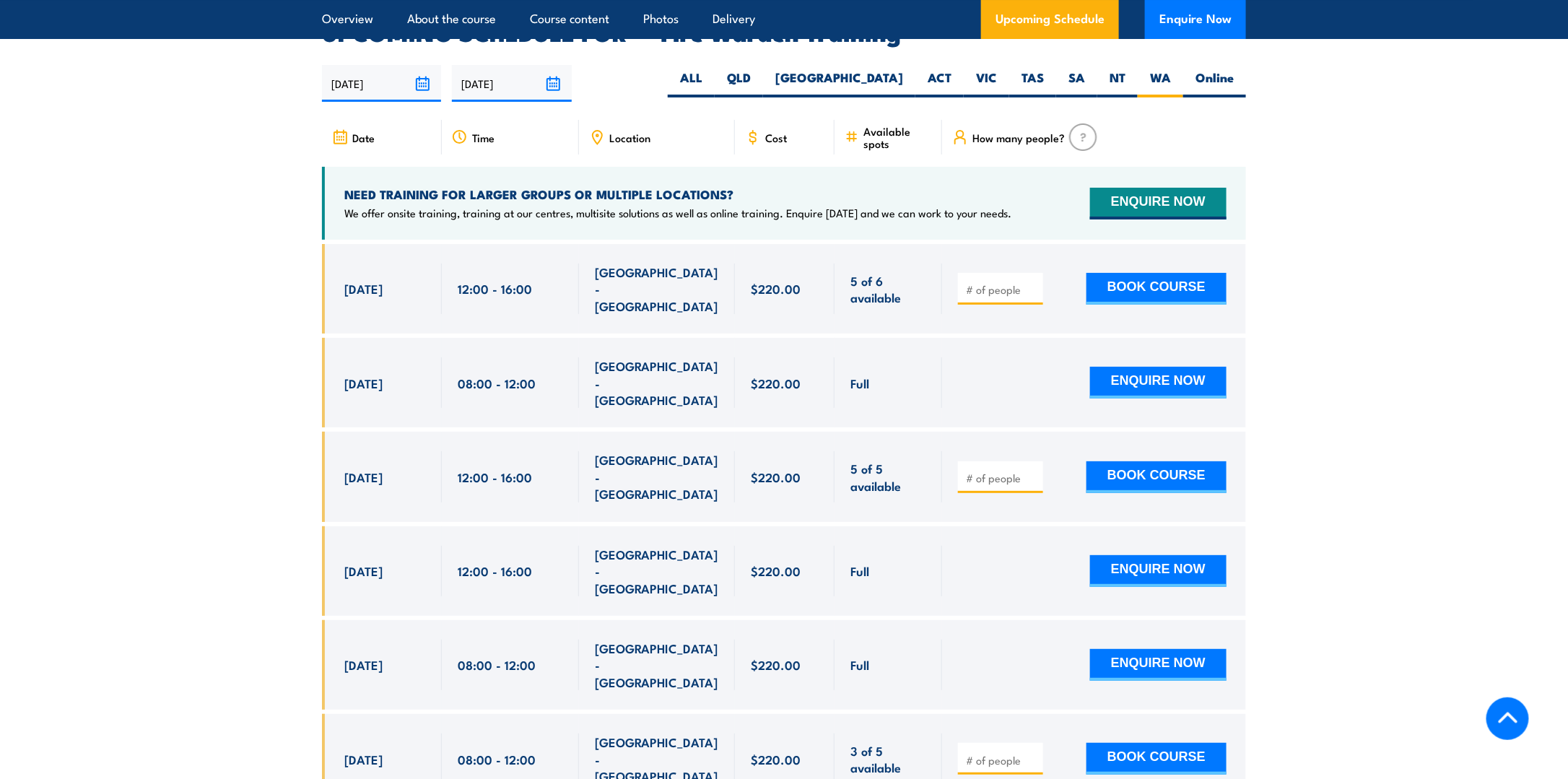
type input "1"
click at [1035, 753] on input "1" at bounding box center [1002, 760] width 72 height 14
click at [1142, 743] on button "BOOK COURSE" at bounding box center [1157, 759] width 140 height 31
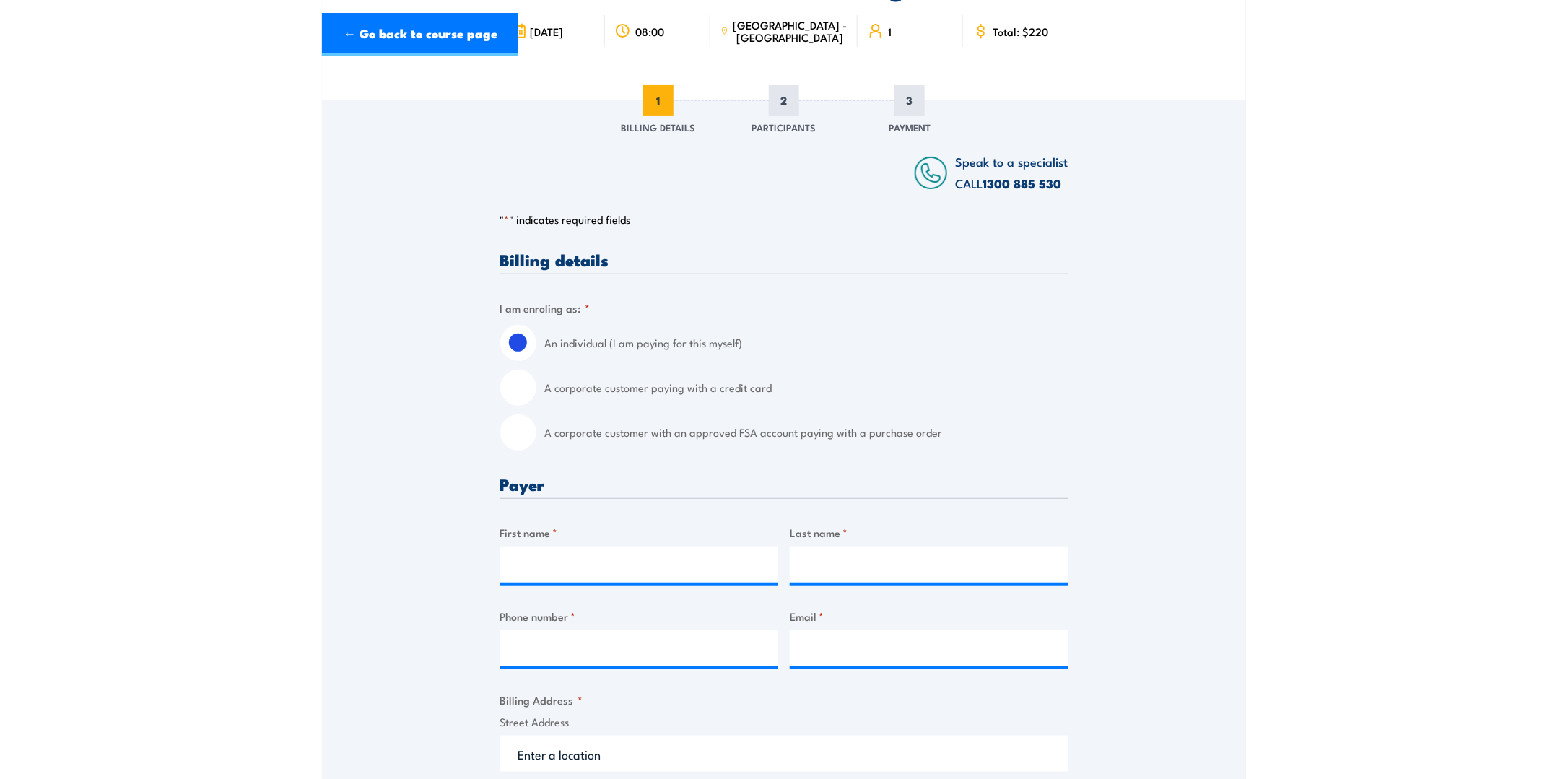
scroll to position [361, 0]
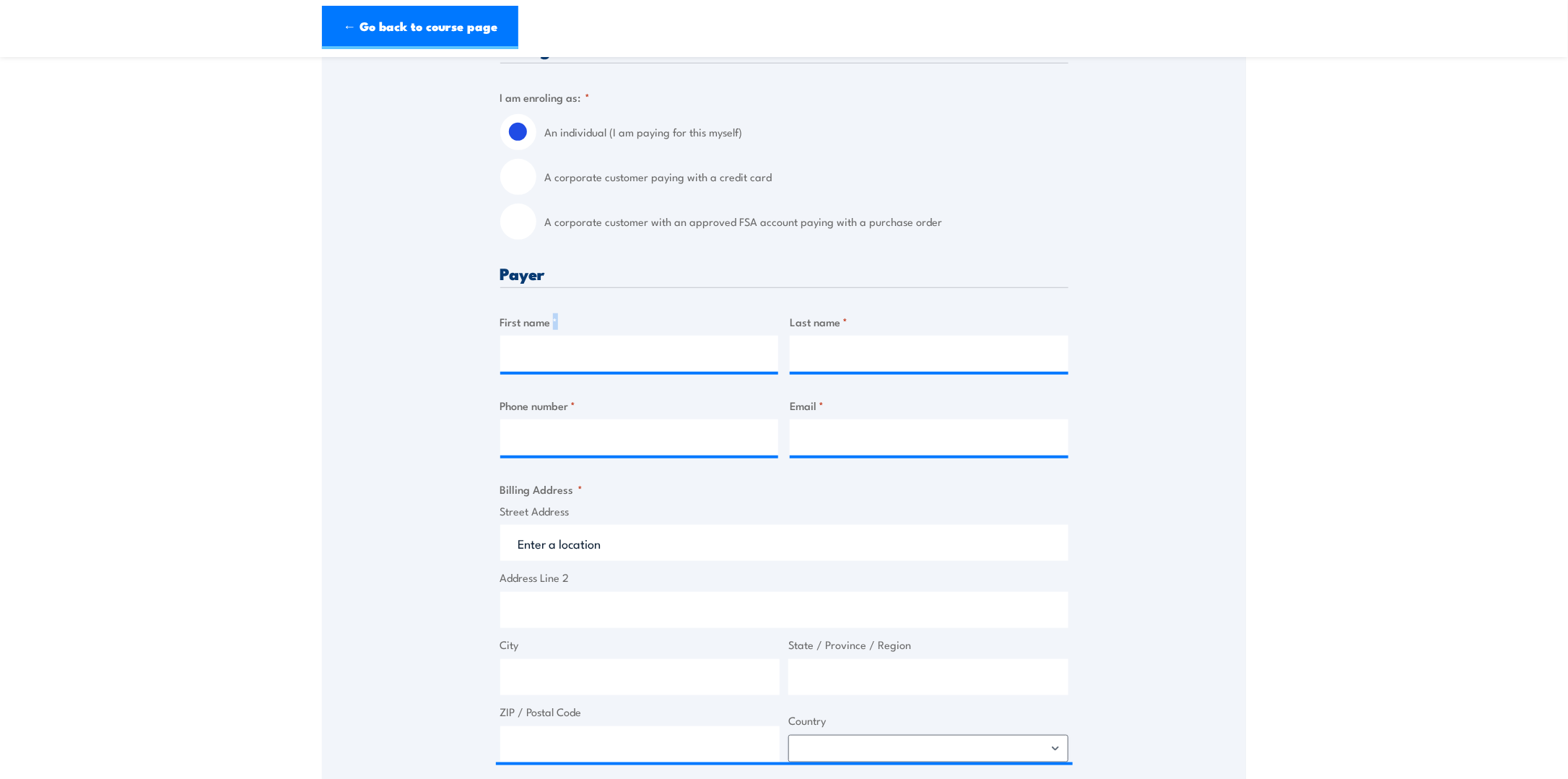
click at [600, 331] on div "First name *" at bounding box center [640, 342] width 279 height 58
drag, startPoint x: 600, startPoint y: 333, endPoint x: 596, endPoint y: 342, distance: 9.8
click at [596, 342] on input "First name *" at bounding box center [640, 354] width 279 height 36
type input "r"
type input "Raven"
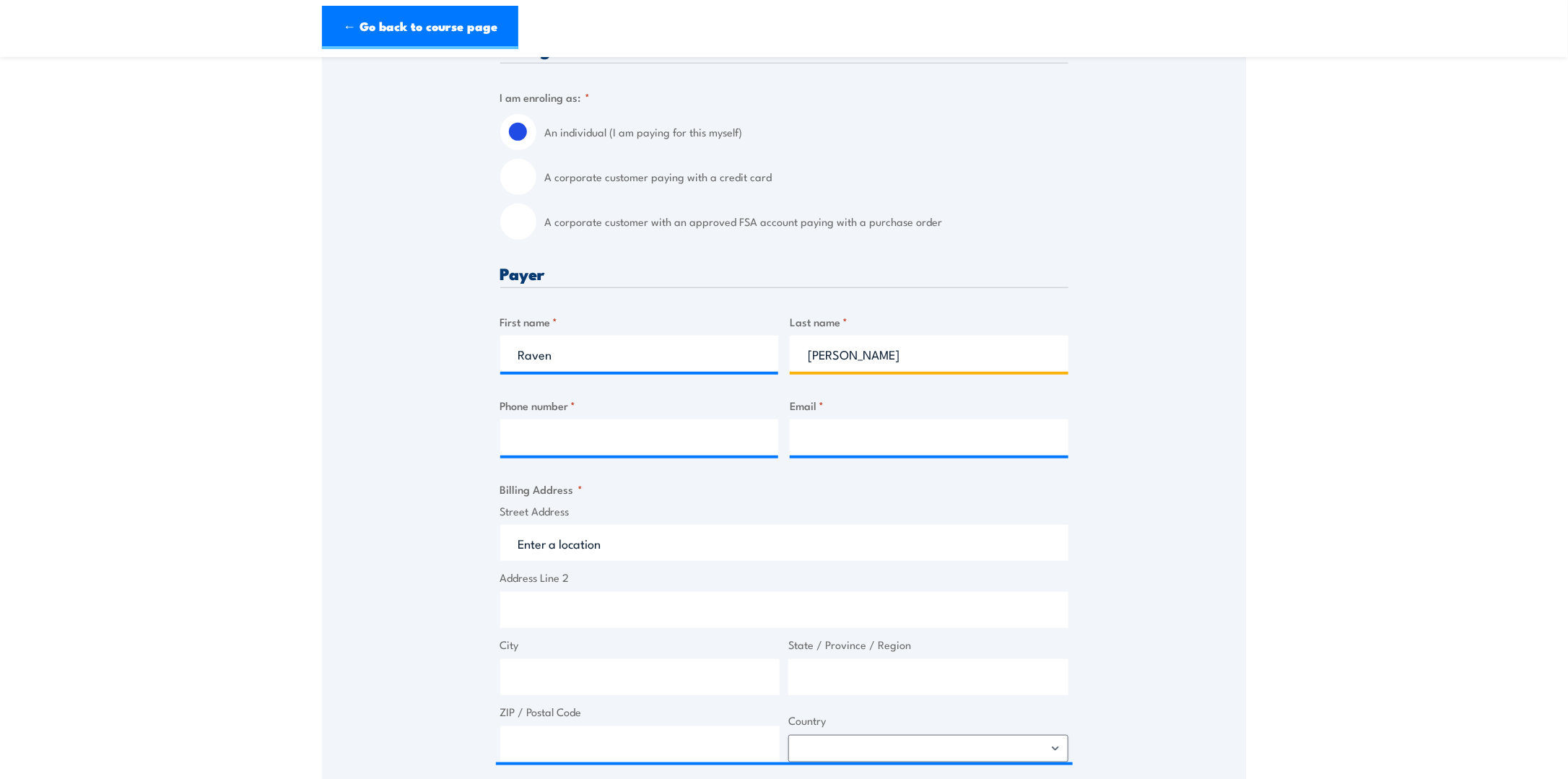
type input "Cruz"
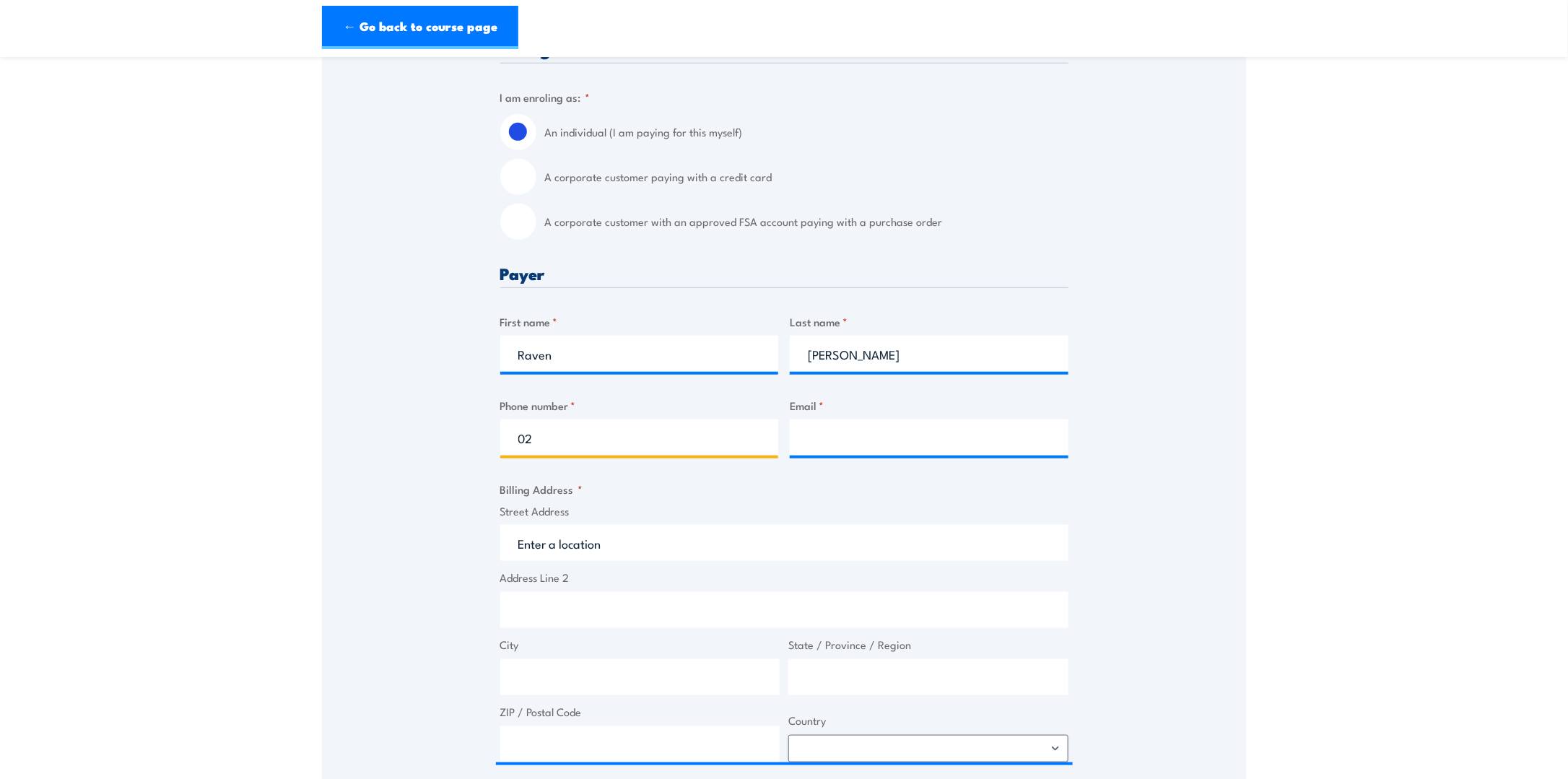
type input "0283324115"
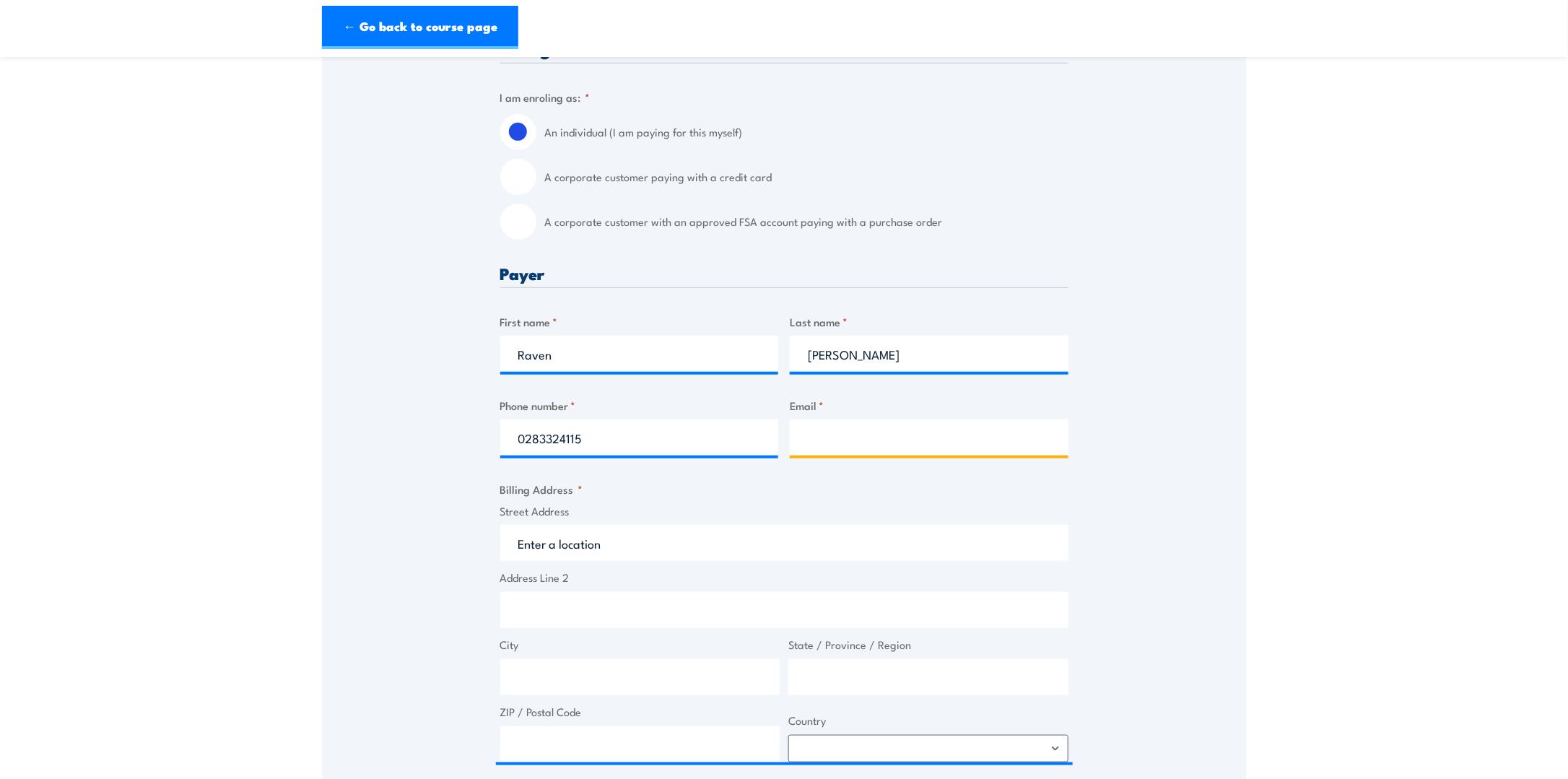
type input "ravencruz@built.com.au"
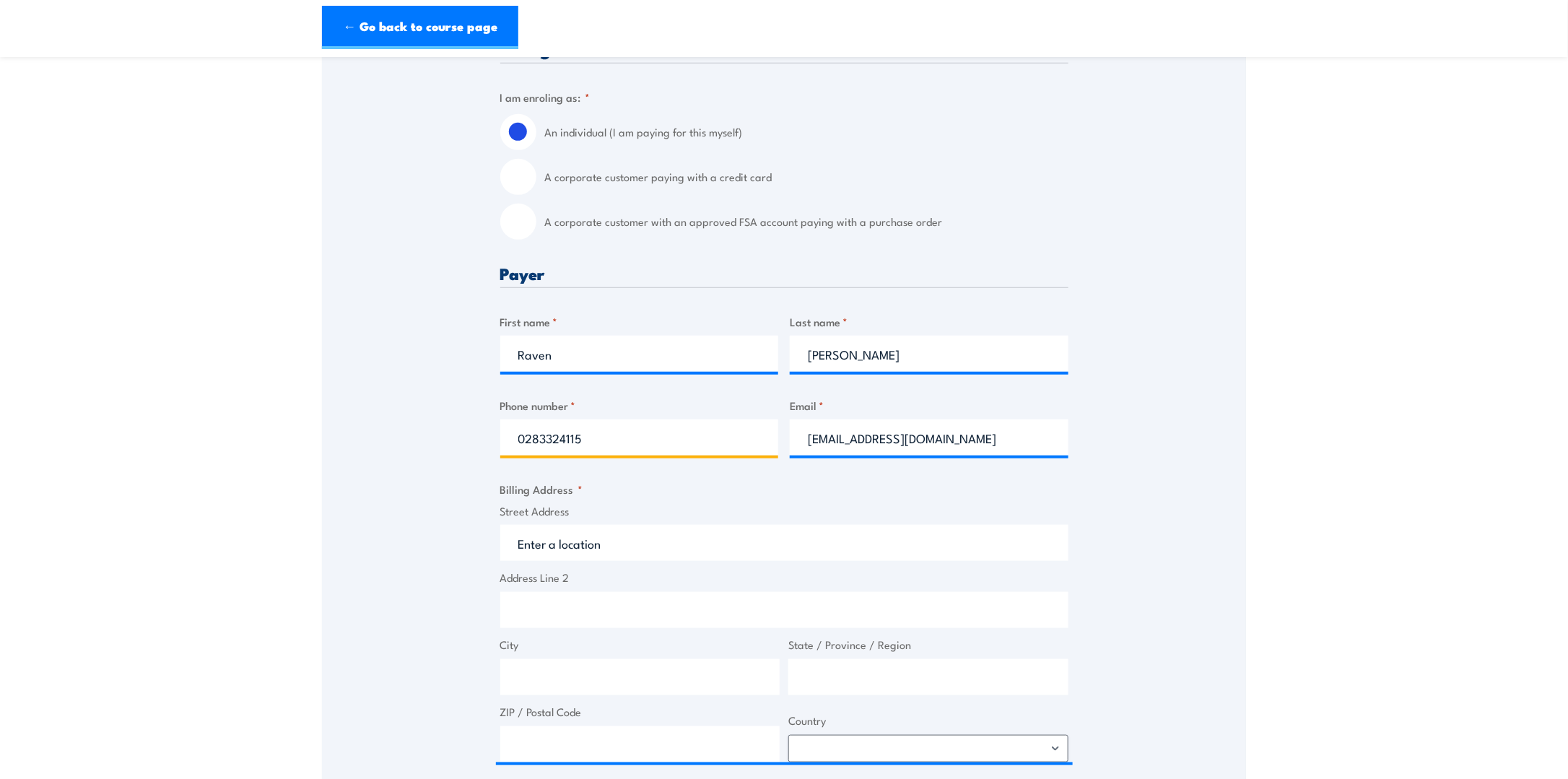
scroll to position [505, 0]
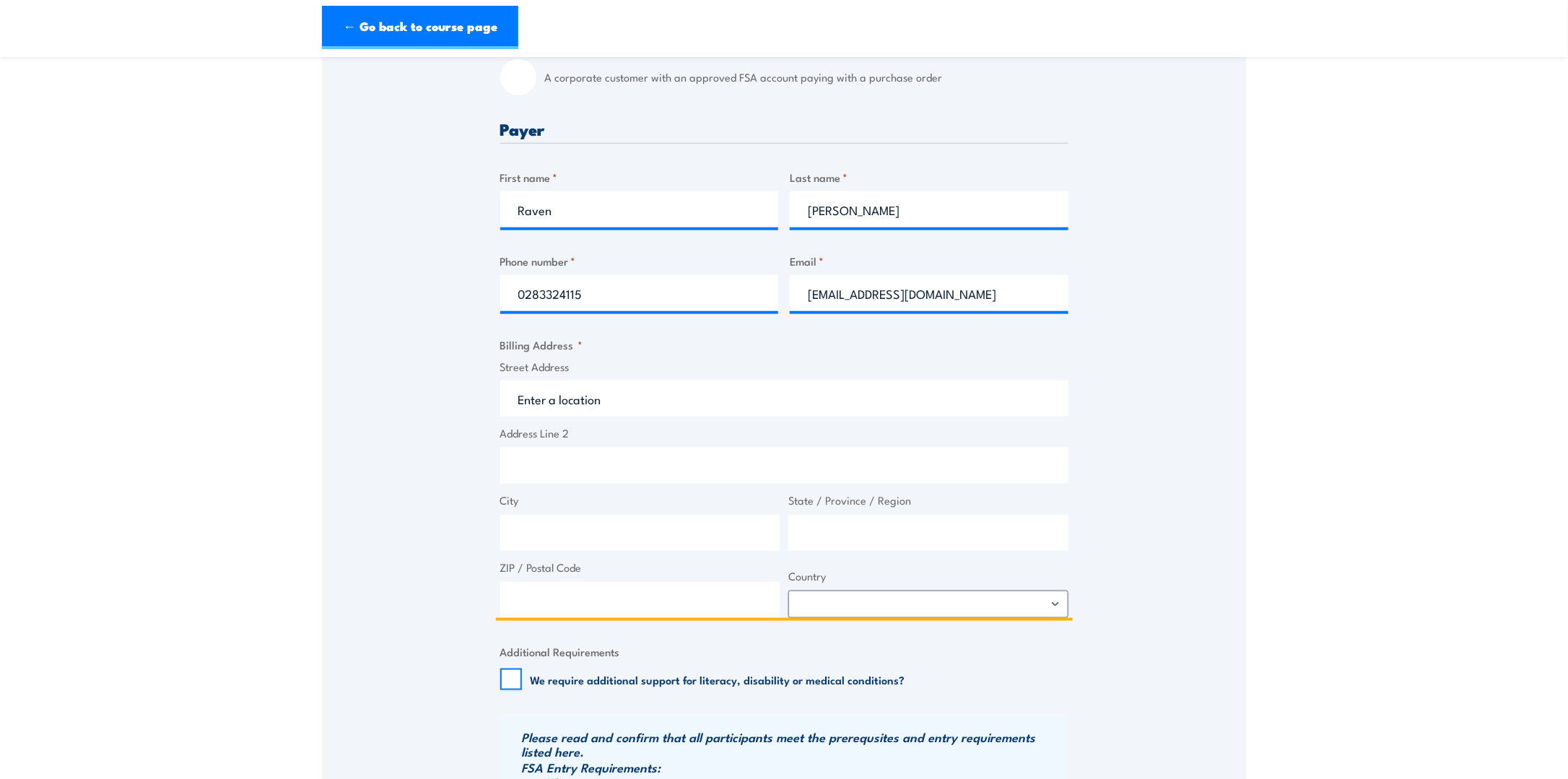
drag, startPoint x: 693, startPoint y: 398, endPoint x: 740, endPoint y: 395, distance: 47.1
click at [693, 398] on input "Street Address" at bounding box center [784, 399] width 568 height 36
type input "185 Clarence St"
type input "Sydney"
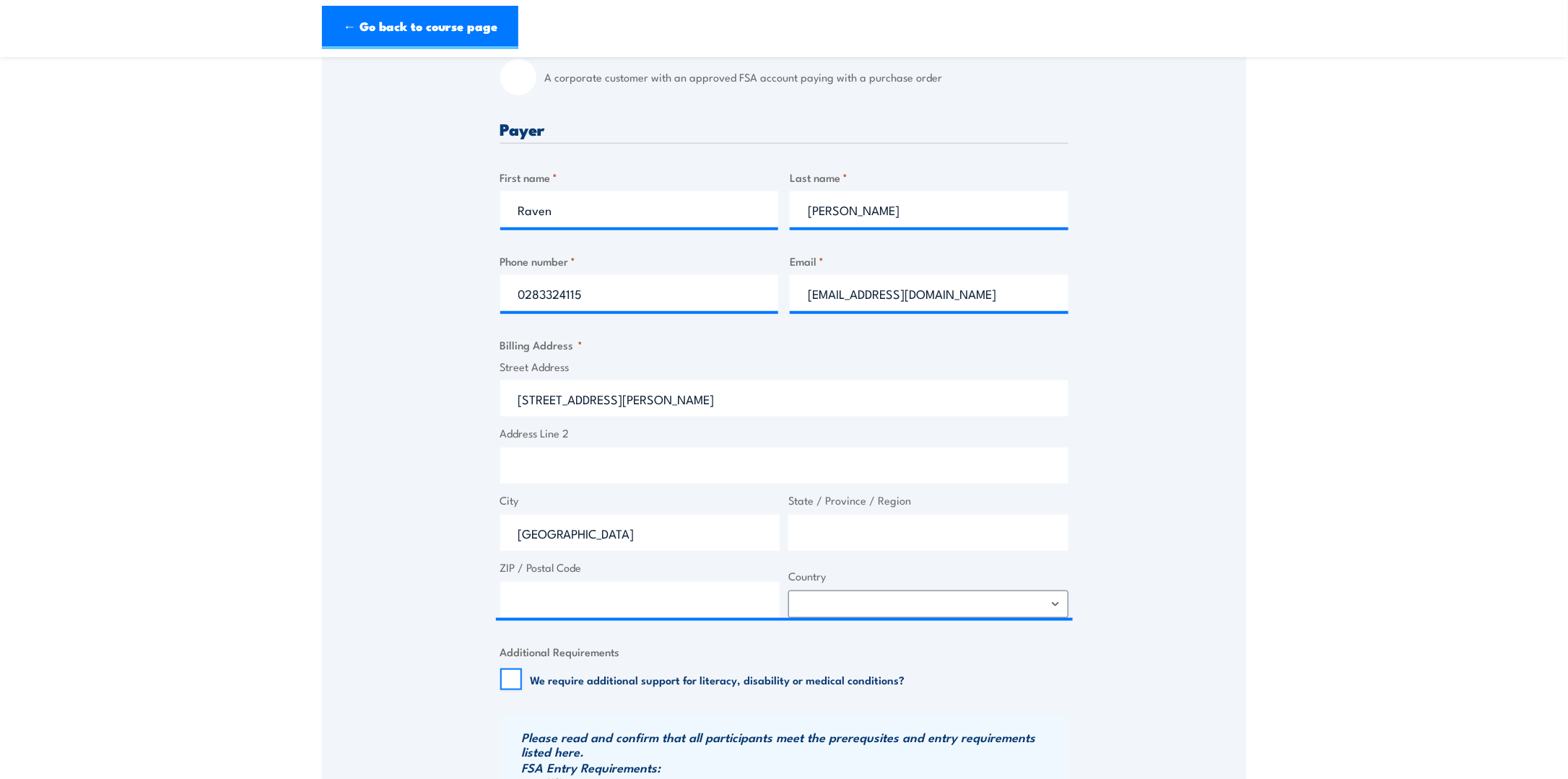
type input "New South Wales"
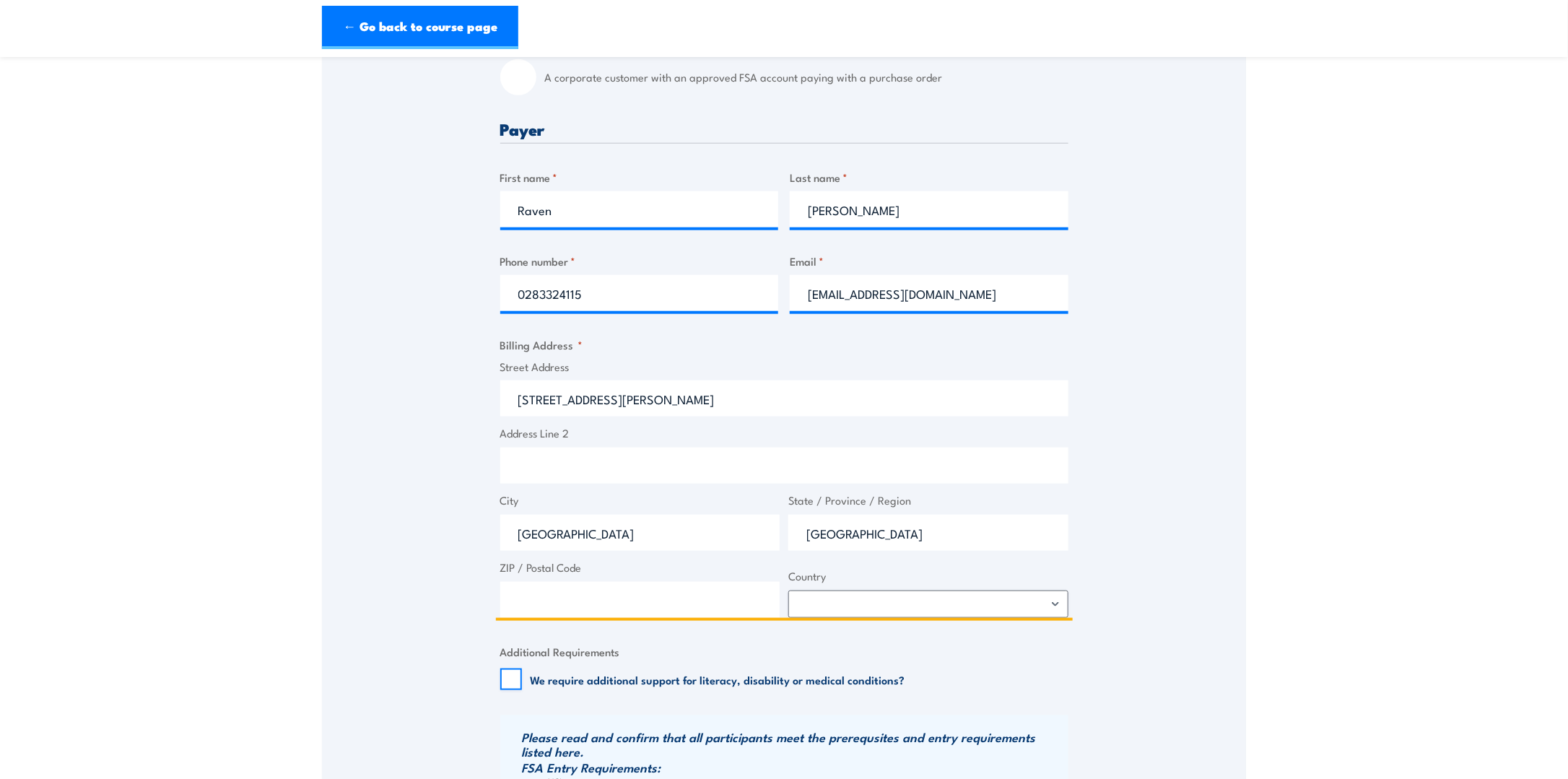
type input "2000"
select select "Australia"
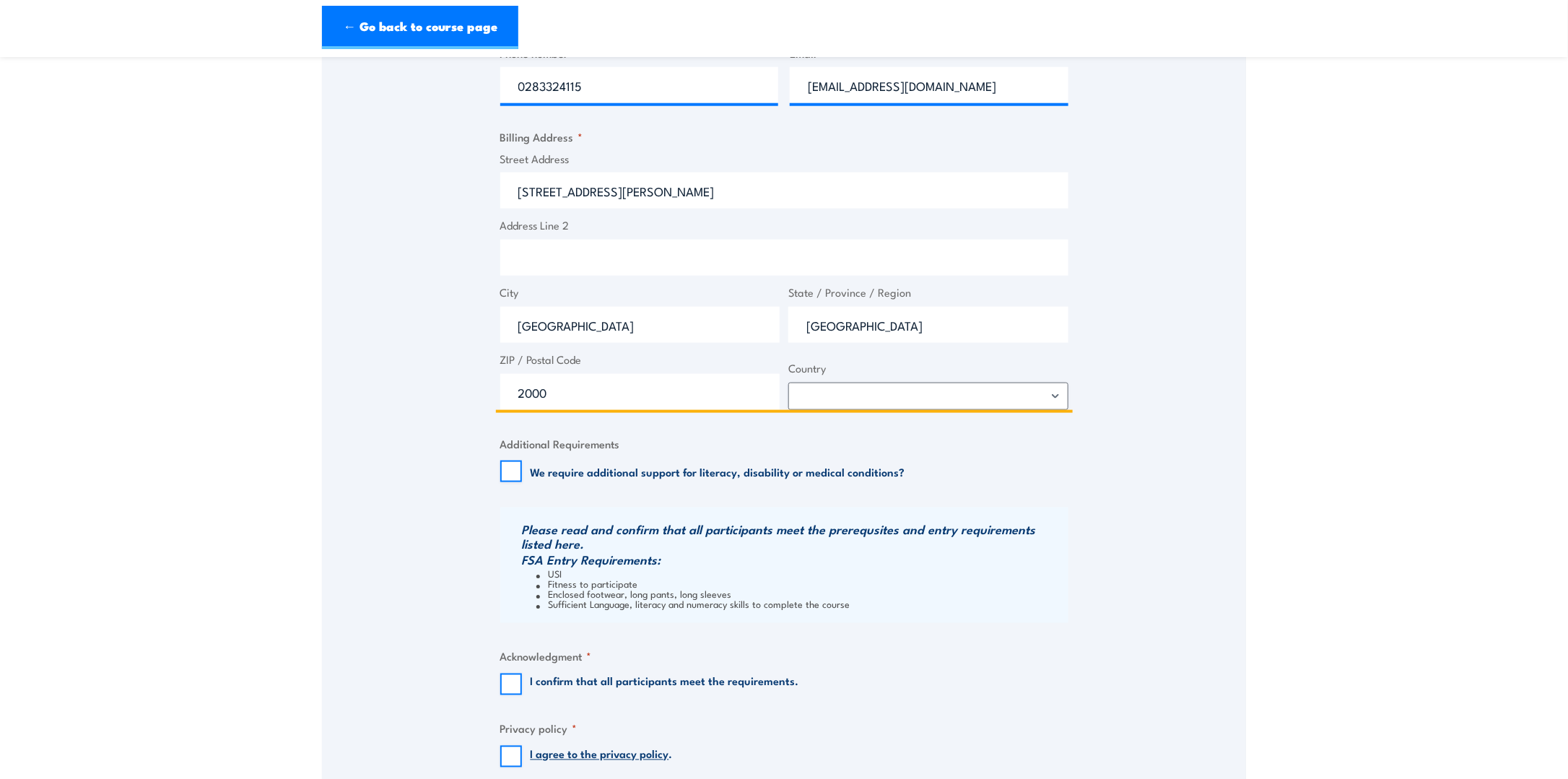
scroll to position [794, 0]
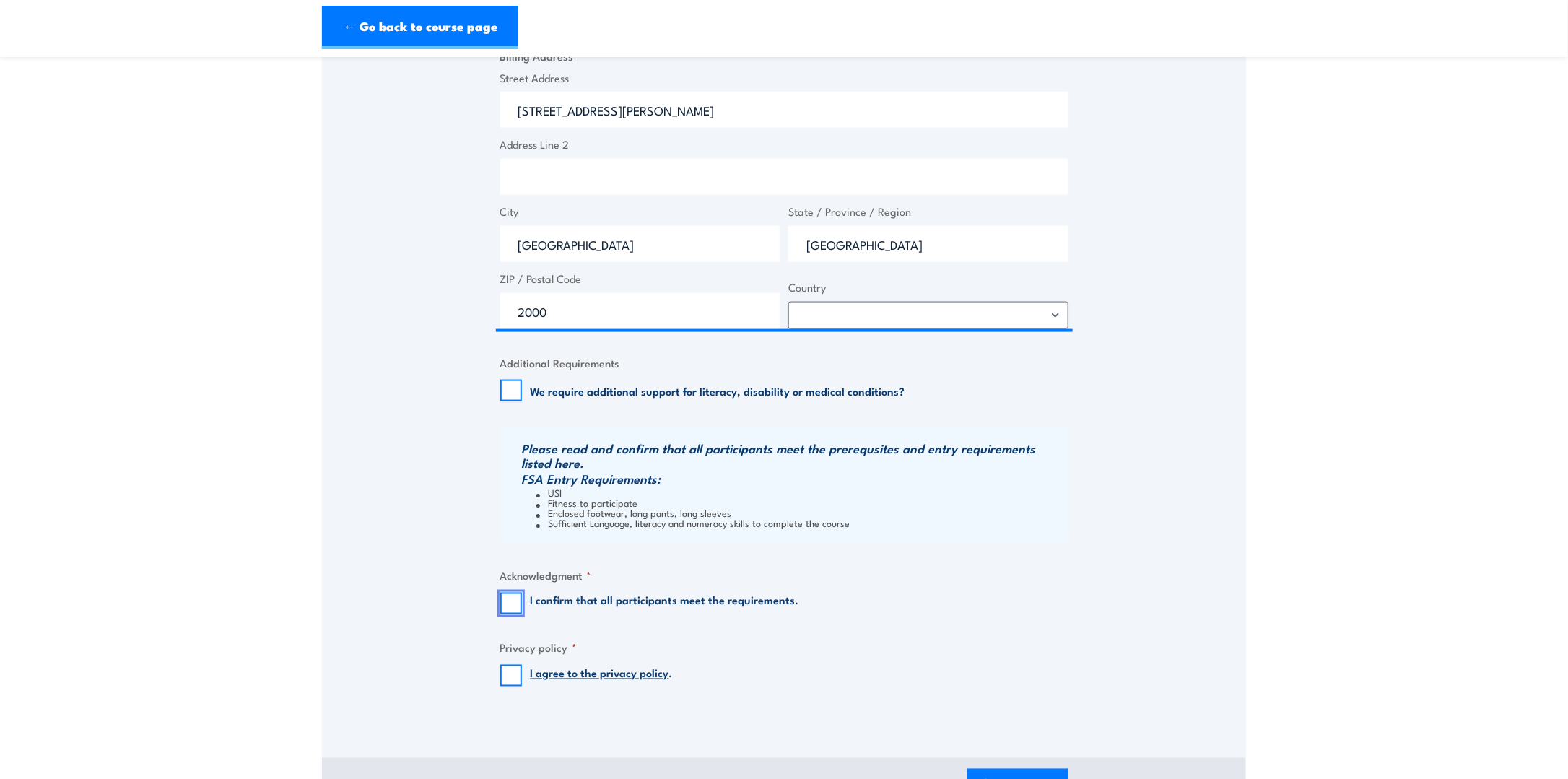
click at [511, 599] on input "I confirm that all participants meet the requirements." at bounding box center [511, 604] width 22 height 22
checkbox input "true"
click at [506, 676] on input "I agree to the privacy policy ." at bounding box center [511, 676] width 22 height 22
checkbox input "true"
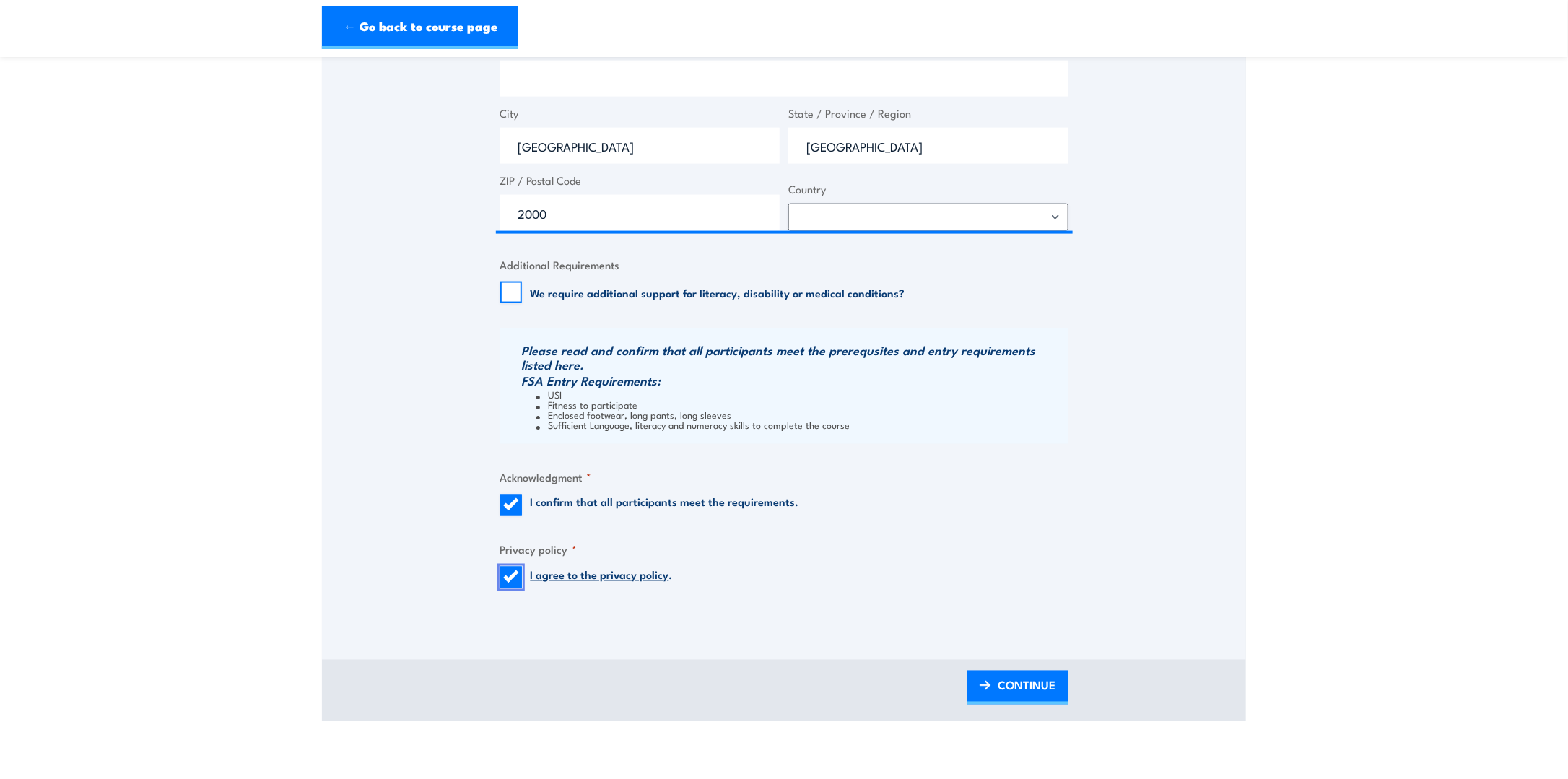
scroll to position [1011, 0]
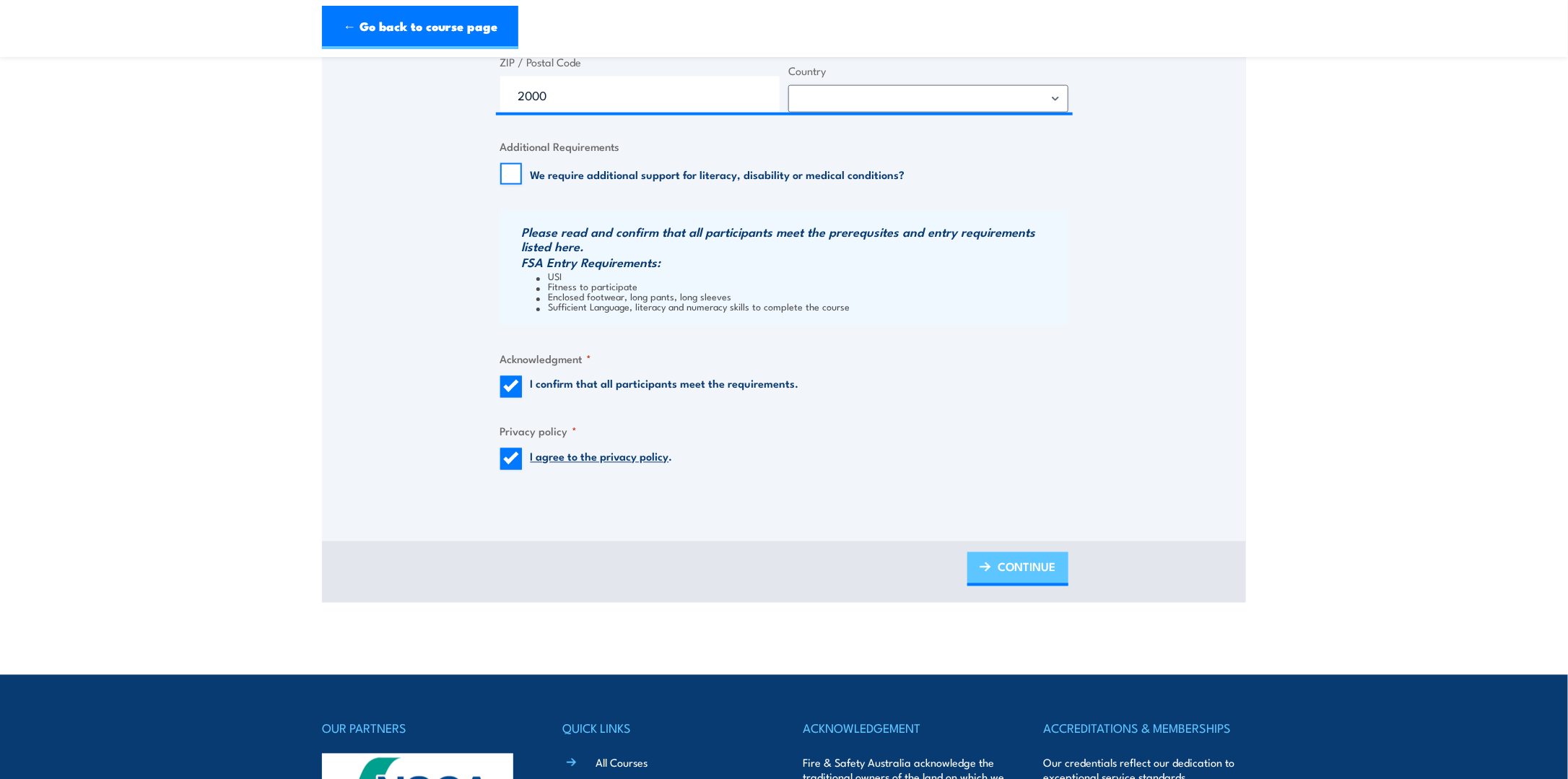
click at [1033, 568] on span "CONTINUE" at bounding box center [1027, 567] width 57 height 39
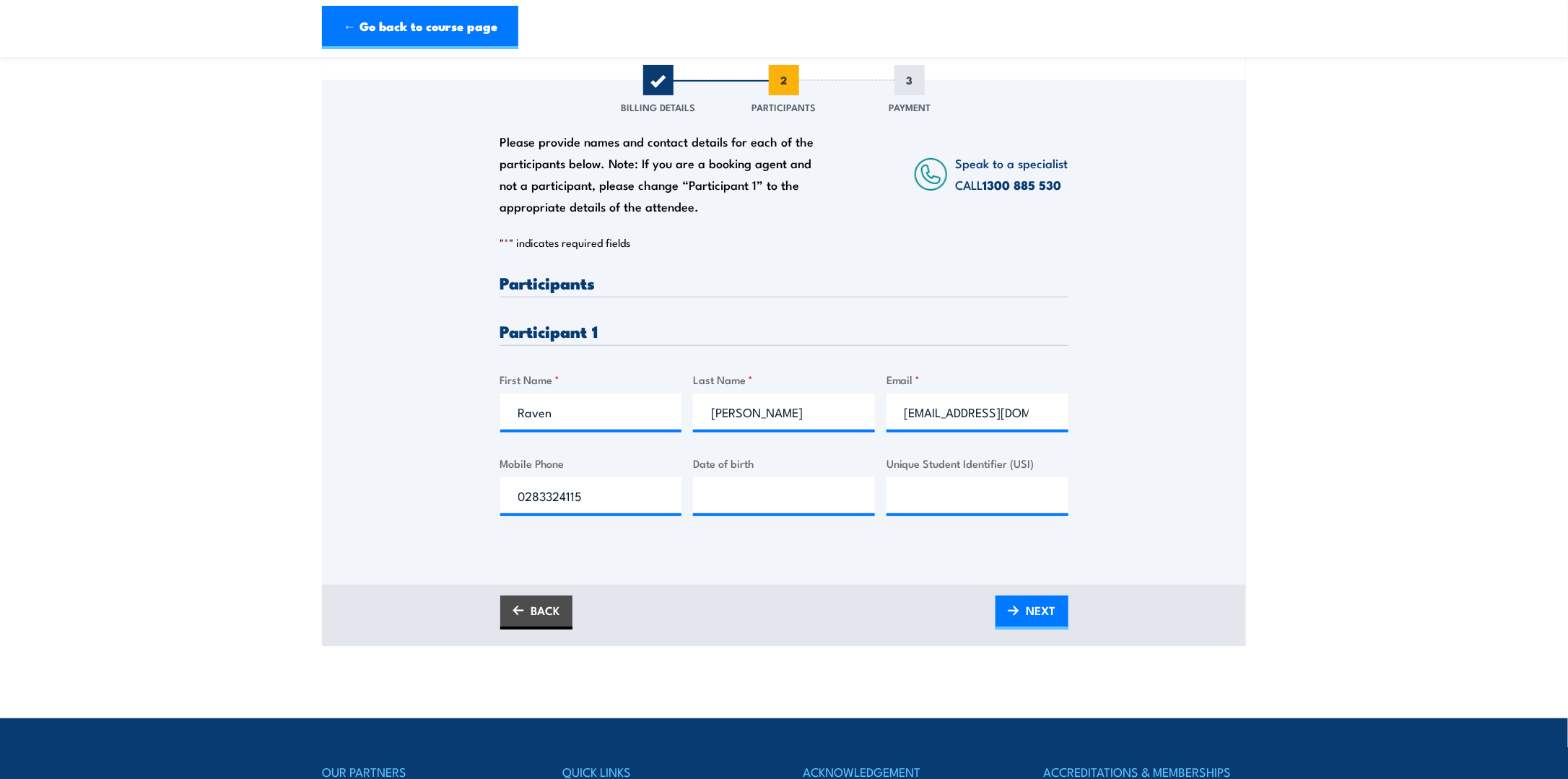
scroll to position [289, 0]
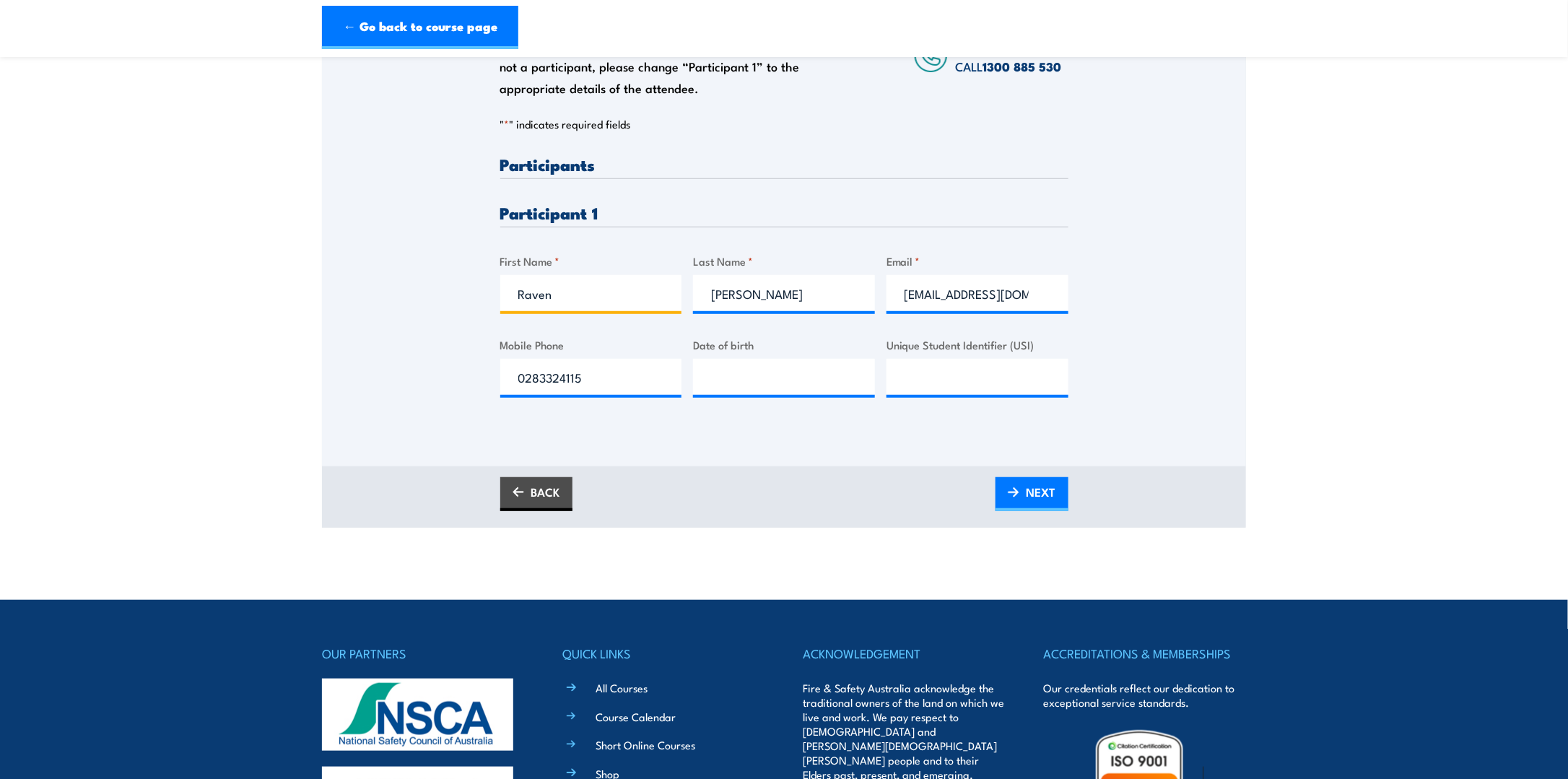
drag, startPoint x: 581, startPoint y: 298, endPoint x: 445, endPoint y: 265, distance: 139.9
click at [445, 280] on div "Please provide names and contact details for each of the participants below. No…" at bounding box center [784, 194] width 924 height 464
type input "Joel"
type input "Beard"
paste input "Joelbeard"
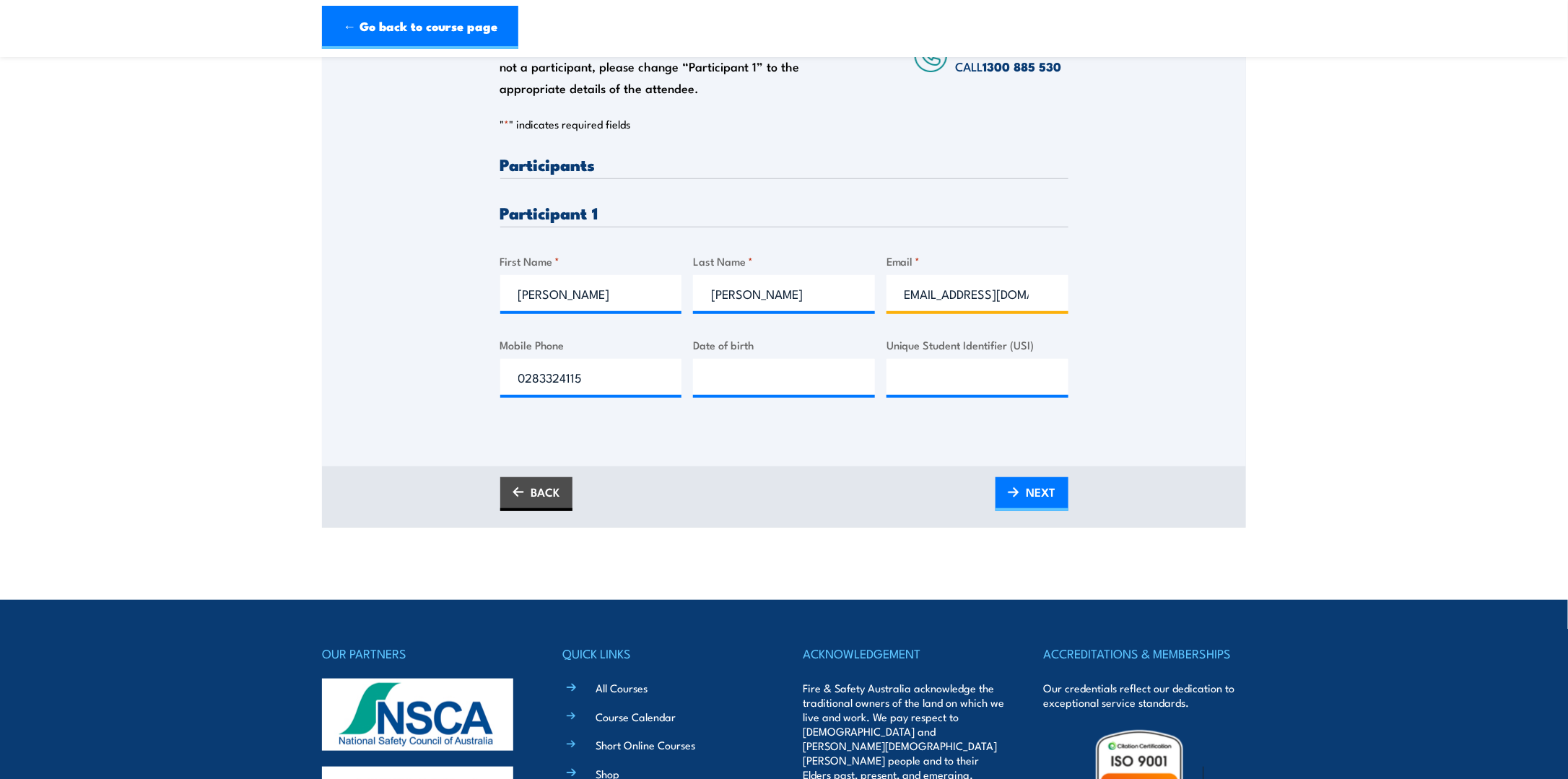
scroll to position [0, 0]
drag, startPoint x: 940, startPoint y: 294, endPoint x: 852, endPoint y: 294, distance: 88.0
click at [852, 294] on div "Please provide names and contact details for each of the participants below. No…" at bounding box center [784, 288] width 568 height 264
type input "Joelbeard@built.com.au"
drag, startPoint x: 595, startPoint y: 375, endPoint x: 433, endPoint y: 379, distance: 162.0
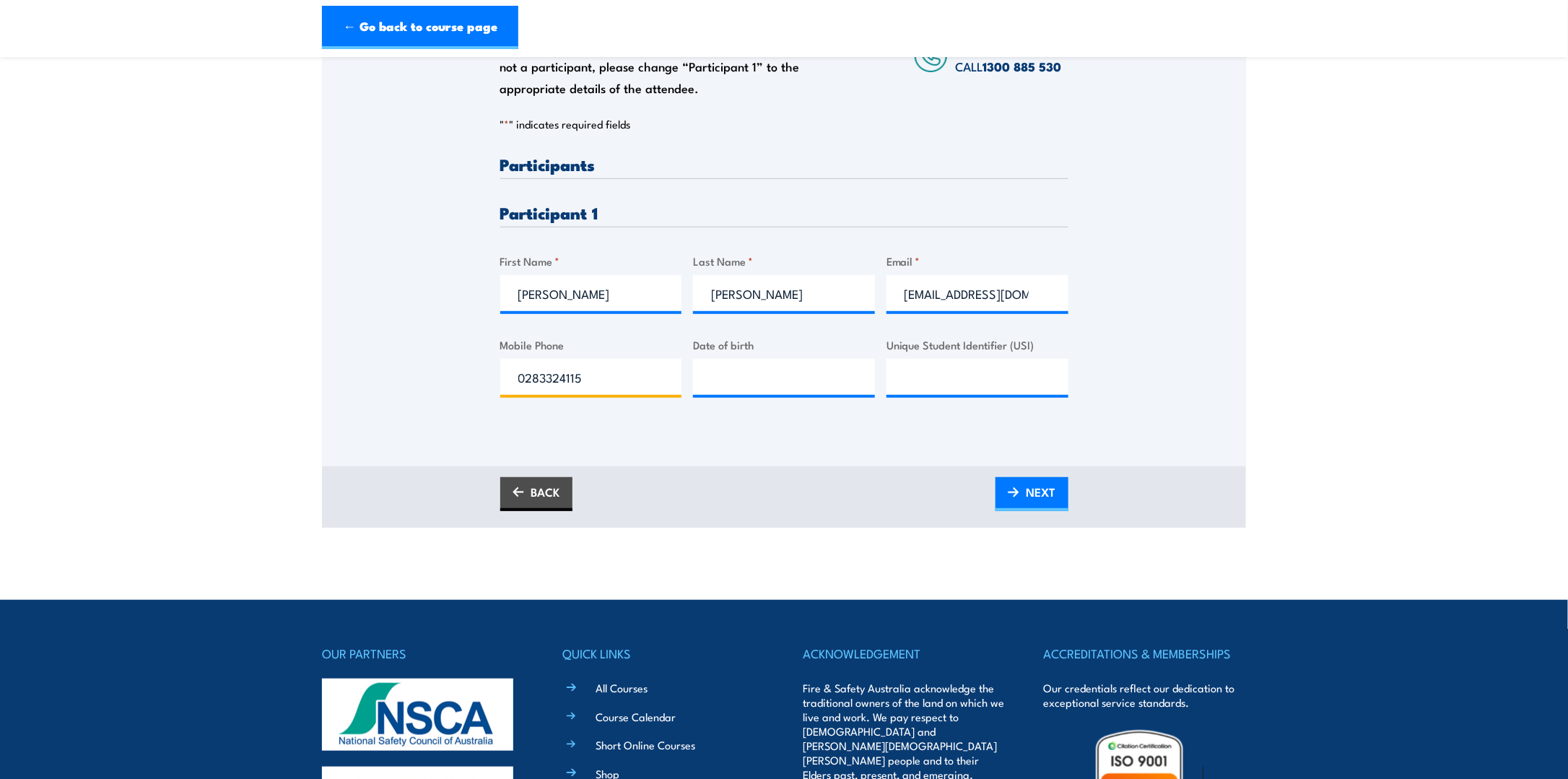
click at [433, 379] on div "Please provide names and contact details for each of the participants below. No…" at bounding box center [784, 194] width 924 height 464
paste input "400437587"
type input "0400437587"
click at [1013, 499] on link "NEXT" at bounding box center [1032, 494] width 73 height 34
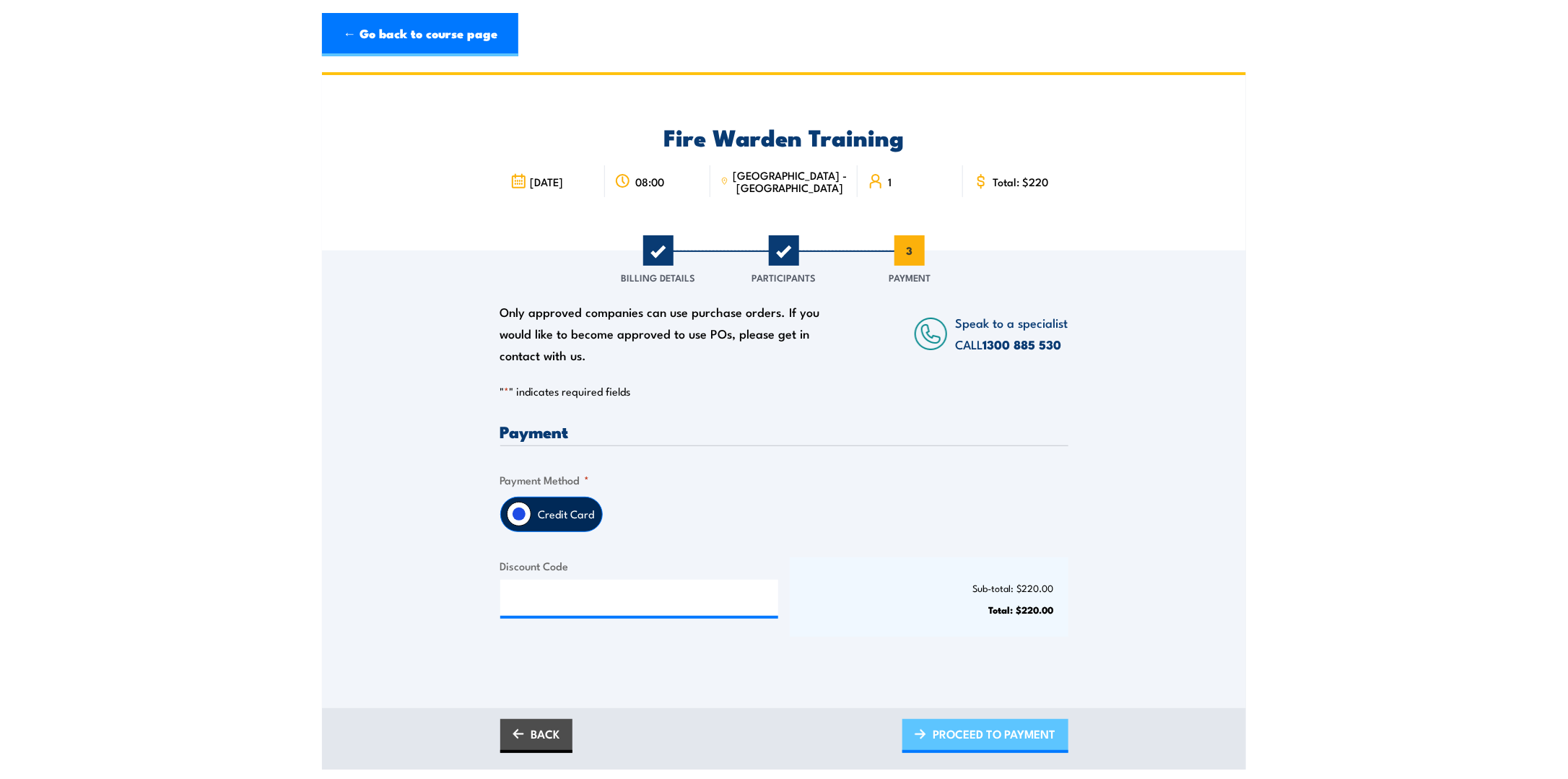
click at [958, 741] on span "PROCEED TO PAYMENT" at bounding box center [995, 734] width 123 height 39
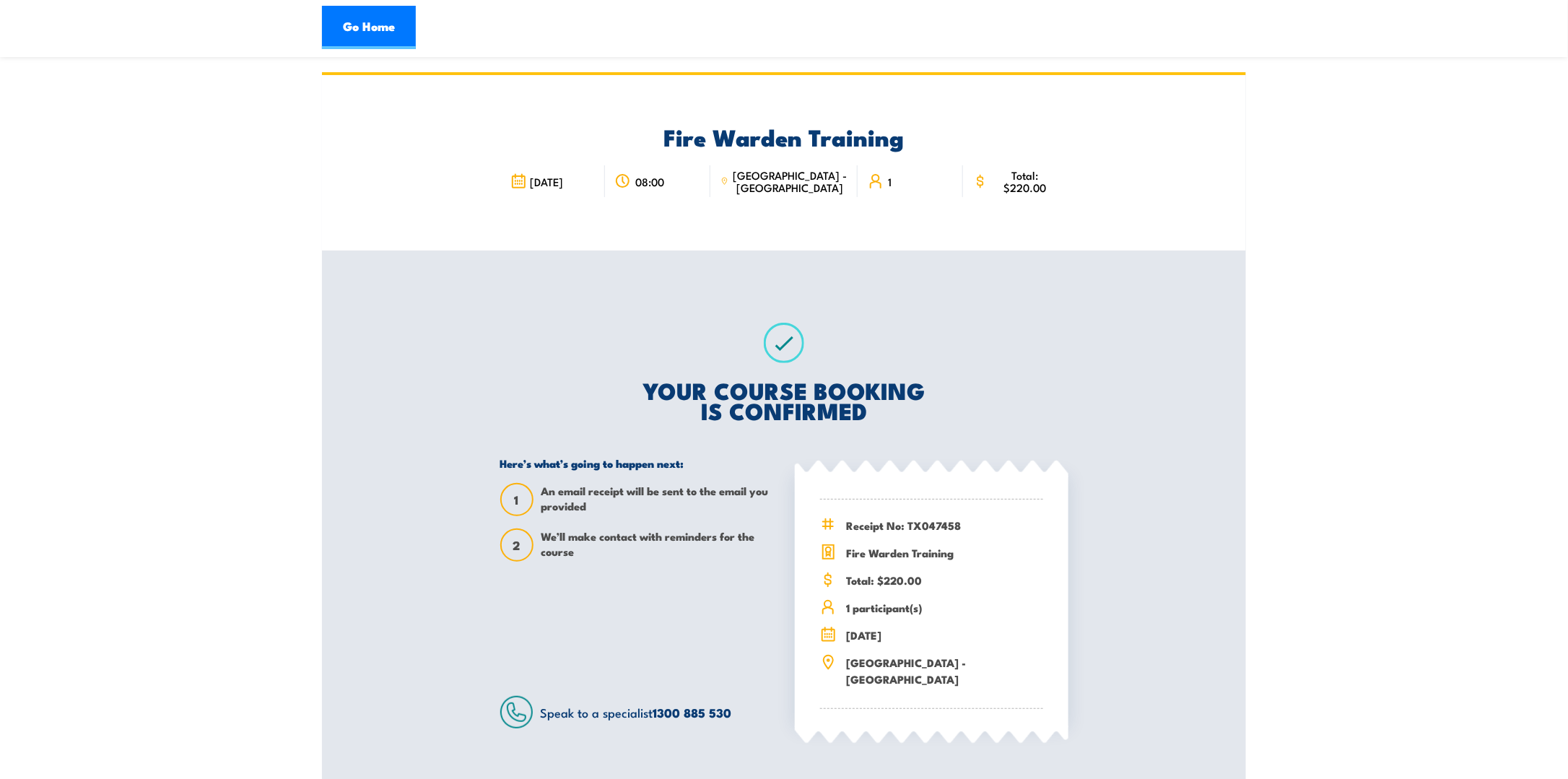
scroll to position [145, 0]
